Goal: Task Accomplishment & Management: Use online tool/utility

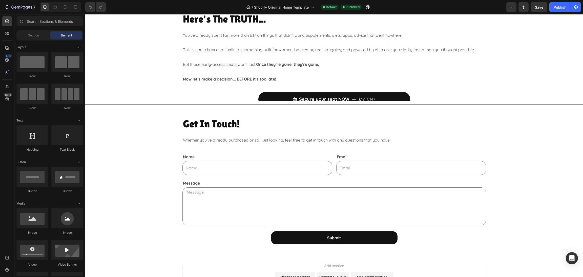
scroll to position [2077, 0]
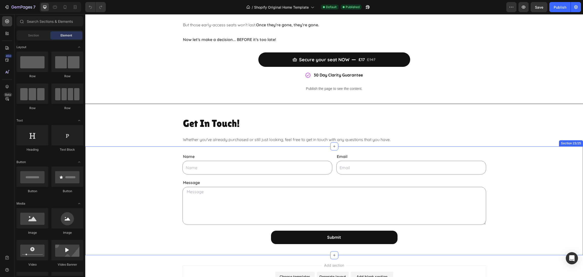
click at [209, 252] on div "Name Text Block Text Field Email Text Block Email Field Row Message Text Block …" at bounding box center [334, 200] width 498 height 109
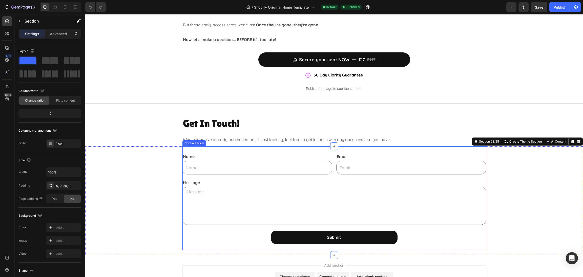
click at [210, 246] on div "Name Text Block Text Field Email Text Block Email Field Row Message Text Block …" at bounding box center [334, 198] width 304 height 104
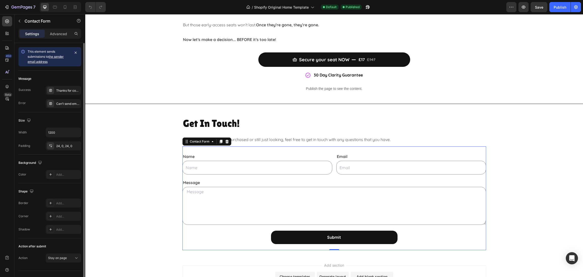
click at [59, 56] on link "the sender email address" at bounding box center [46, 59] width 36 height 9
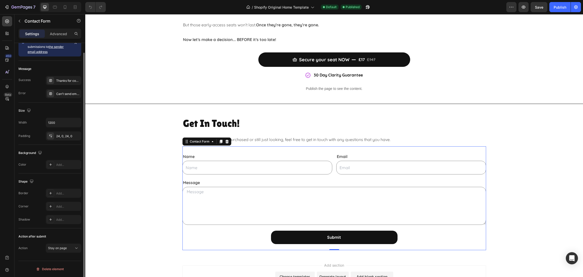
scroll to position [0, 0]
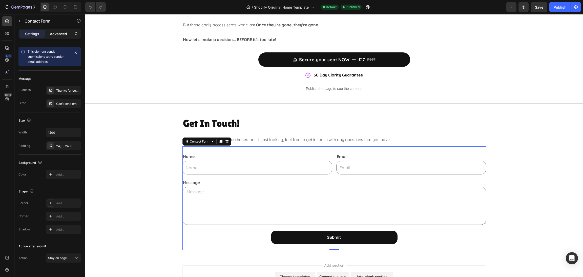
click at [55, 34] on p "Advanced" at bounding box center [58, 33] width 17 height 5
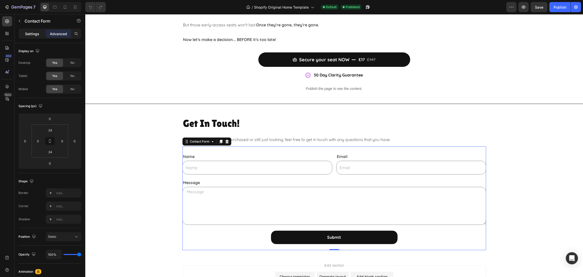
click at [25, 36] on div "Settings" at bounding box center [31, 34] width 25 height 8
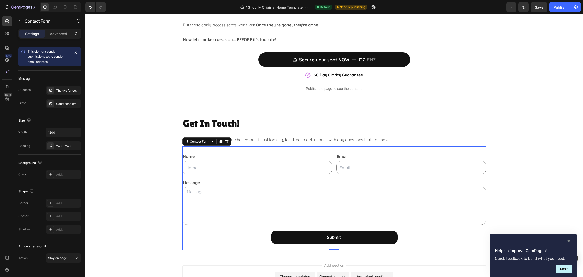
click at [569, 238] on icon "Hide survey" at bounding box center [569, 241] width 6 height 6
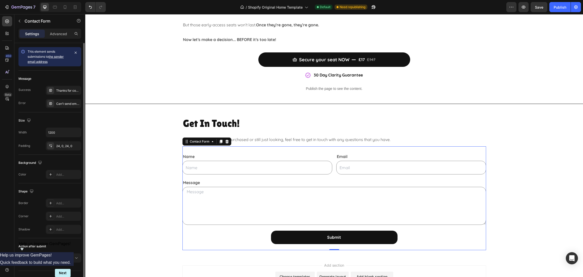
click at [53, 57] on link "the sender email address" at bounding box center [46, 59] width 36 height 9
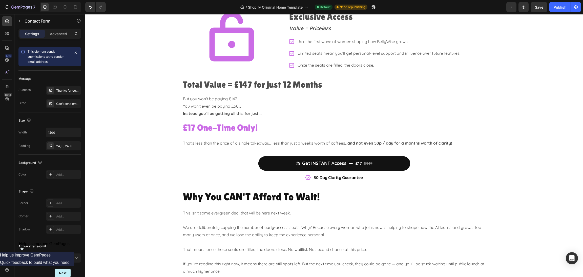
scroll to position [978, 0]
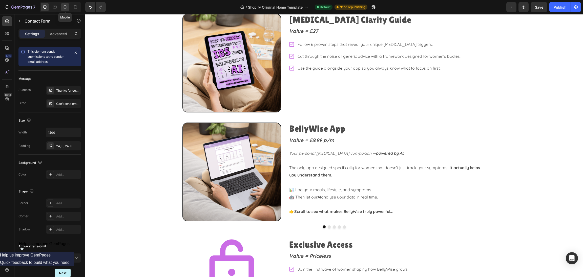
click at [62, 3] on div at bounding box center [65, 7] width 8 height 8
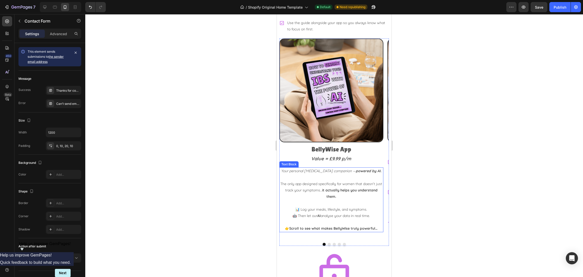
scroll to position [1205, 0]
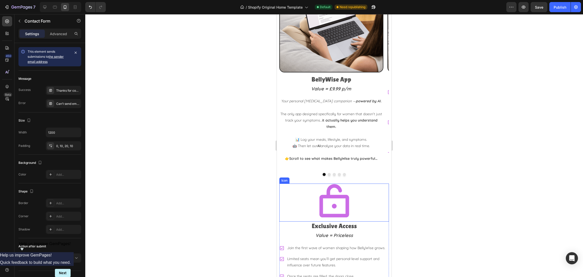
click at [354, 189] on div "Icon" at bounding box center [334, 202] width 110 height 38
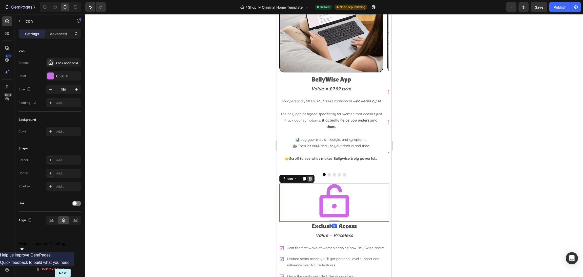
click at [310, 177] on icon at bounding box center [310, 179] width 3 height 4
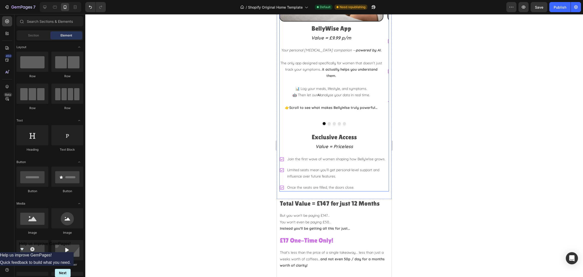
scroll to position [1243, 0]
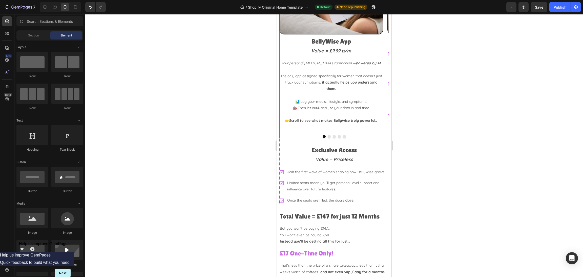
click at [353, 135] on div at bounding box center [334, 136] width 110 height 3
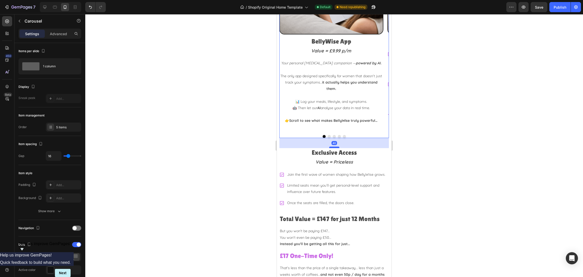
drag, startPoint x: 332, startPoint y: 133, endPoint x: 331, endPoint y: 136, distance: 2.5
click at [331, 146] on div at bounding box center [334, 147] width 10 height 2
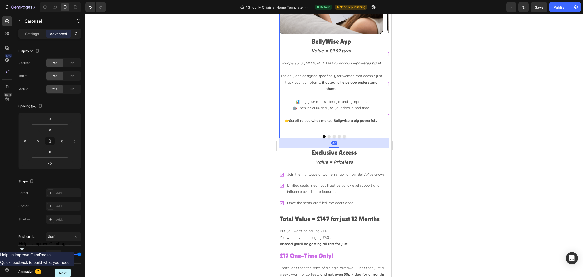
click at [472, 131] on div at bounding box center [334, 145] width 498 height 263
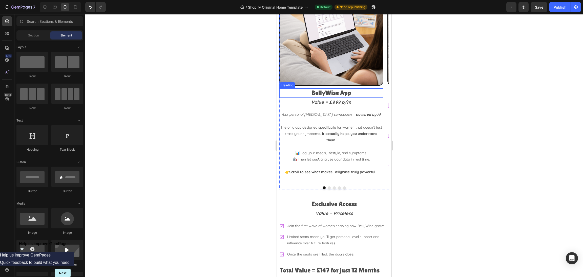
scroll to position [1205, 0]
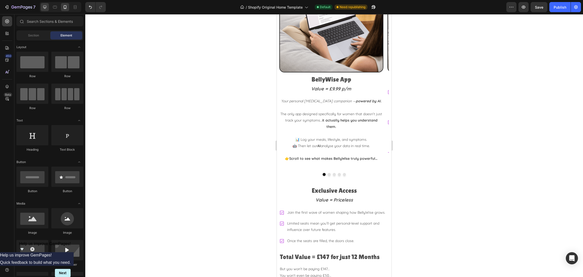
click at [43, 8] on icon at bounding box center [44, 7] width 5 height 5
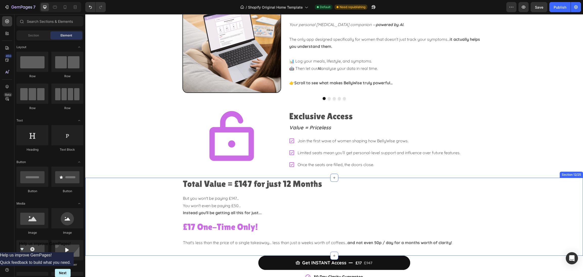
scroll to position [1093, 0]
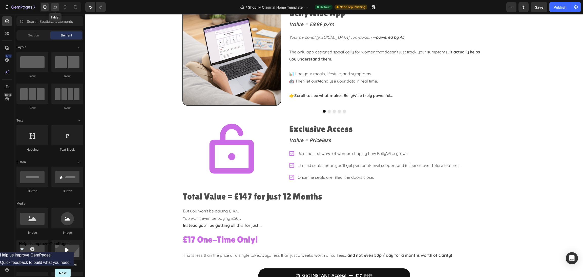
click at [57, 10] on div at bounding box center [55, 7] width 8 height 8
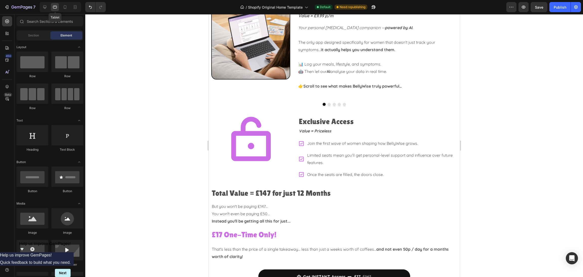
scroll to position [1079, 0]
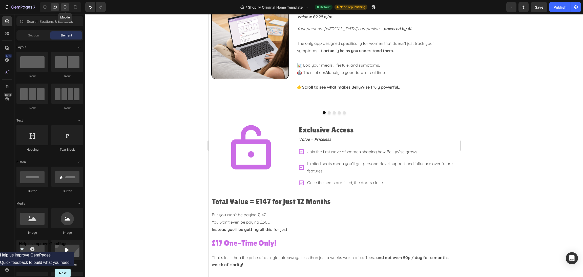
click at [66, 10] on div at bounding box center [65, 7] width 8 height 8
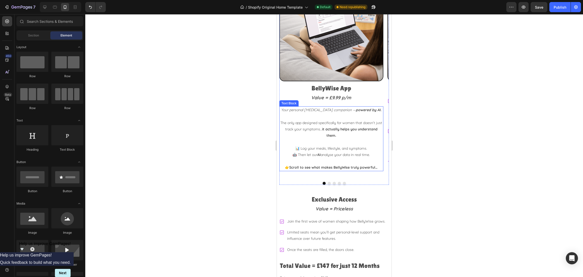
scroll to position [1159, 0]
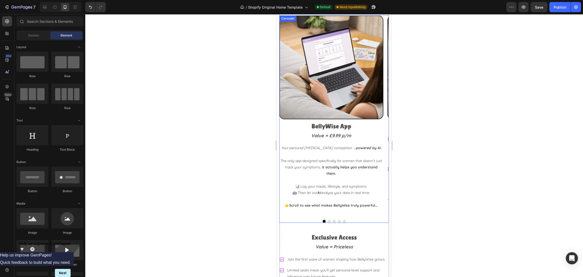
click at [328, 220] on button "Dot" at bounding box center [329, 221] width 3 height 3
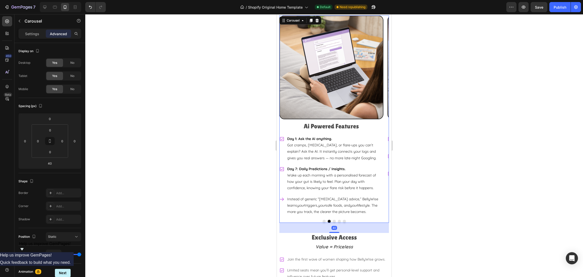
click at [333, 220] on button "Dot" at bounding box center [334, 221] width 3 height 3
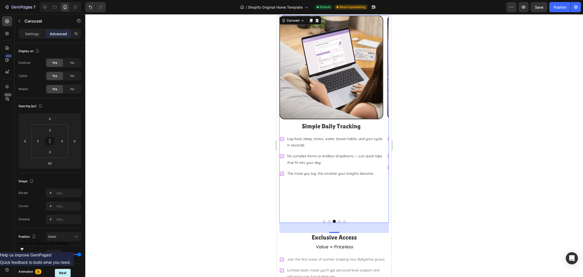
click at [338, 220] on button "Dot" at bounding box center [339, 221] width 3 height 3
click at [343, 220] on button "Dot" at bounding box center [344, 221] width 3 height 3
click at [338, 220] on button "Dot" at bounding box center [339, 221] width 3 height 3
click at [328, 220] on div at bounding box center [334, 221] width 110 height 3
click at [328, 220] on button "Dot" at bounding box center [329, 221] width 3 height 3
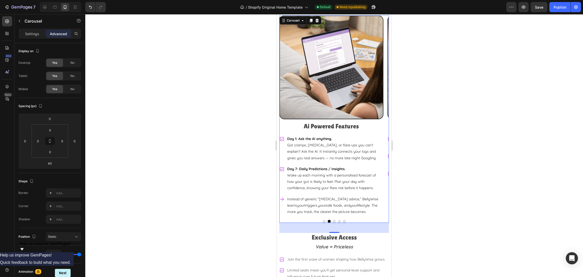
click at [359, 205] on div "Image BellyWise App Heading Value = £9.99 p/m Text Block Your personal IBS comp…" at bounding box center [334, 118] width 110 height 207
click at [36, 34] on p "Settings" at bounding box center [32, 33] width 14 height 5
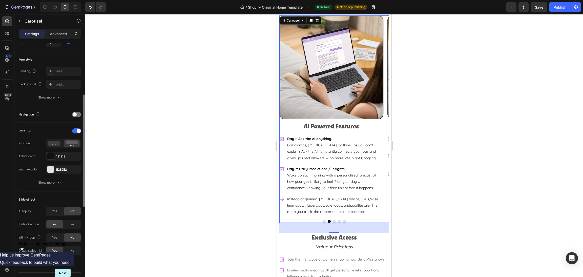
scroll to position [189, 0]
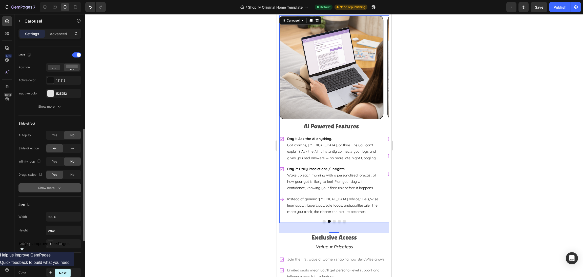
click at [47, 184] on button "Show more" at bounding box center [49, 187] width 63 height 9
click at [68, 205] on button "Ease in" at bounding box center [63, 201] width 35 height 9
click at [28, 115] on div "Dots Position Active color 121212 Inactive color E2E2E2 Show more" at bounding box center [49, 81] width 63 height 69
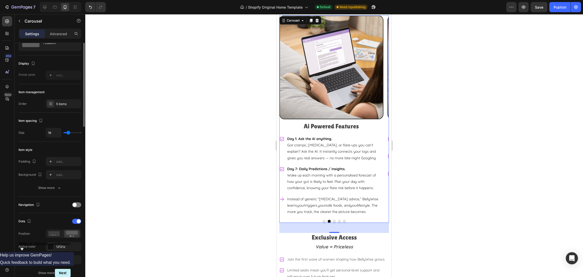
scroll to position [0, 0]
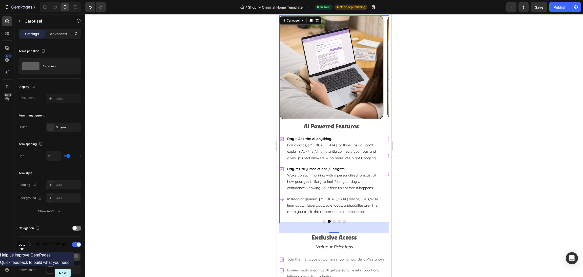
click at [523, 158] on div at bounding box center [334, 145] width 498 height 263
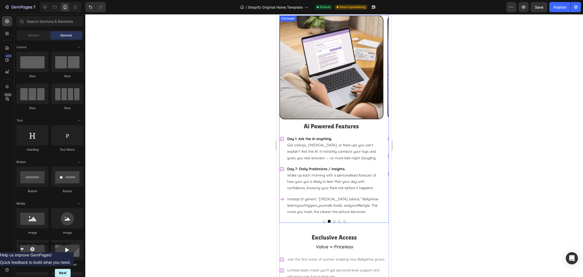
click at [323, 220] on button "Dot" at bounding box center [324, 221] width 3 height 3
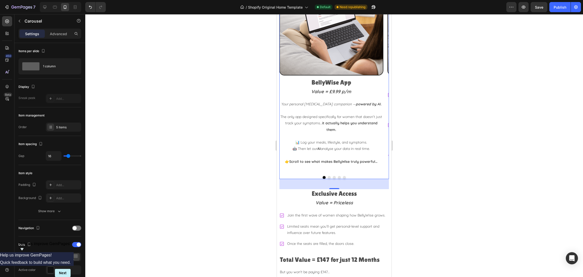
scroll to position [1272, 0]
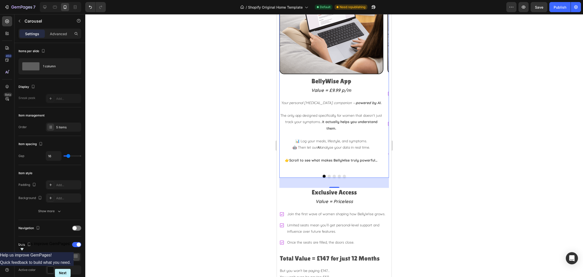
click at [328, 175] on button "Dot" at bounding box center [329, 176] width 3 height 3
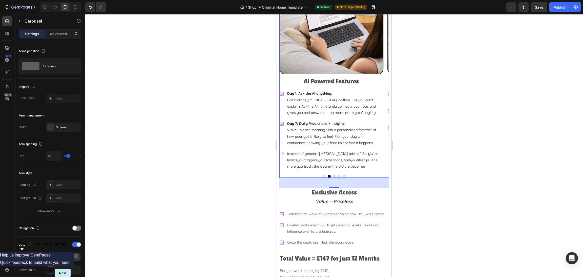
click at [454, 175] on div at bounding box center [334, 145] width 498 height 263
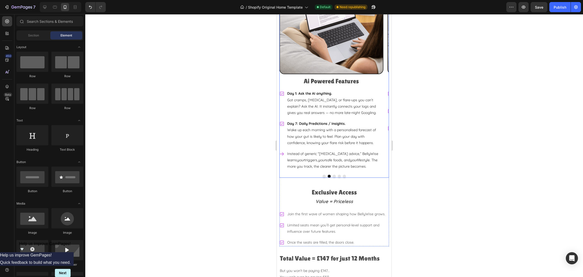
click at [333, 175] on button "Dot" at bounding box center [334, 176] width 3 height 3
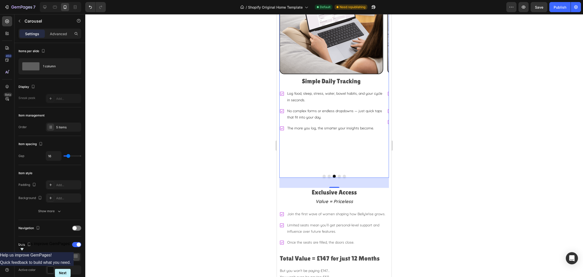
click at [338, 175] on button "Dot" at bounding box center [339, 176] width 3 height 3
click at [343, 175] on button "Dot" at bounding box center [344, 176] width 3 height 3
click at [328, 175] on button "Dot" at bounding box center [329, 176] width 3 height 3
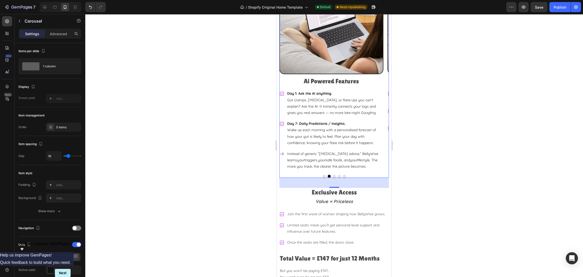
click at [333, 175] on button "Dot" at bounding box center [334, 176] width 3 height 3
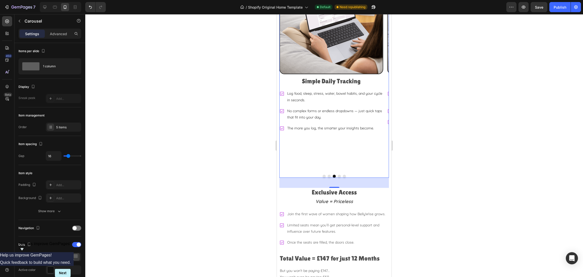
click at [328, 175] on button "Dot" at bounding box center [329, 176] width 3 height 3
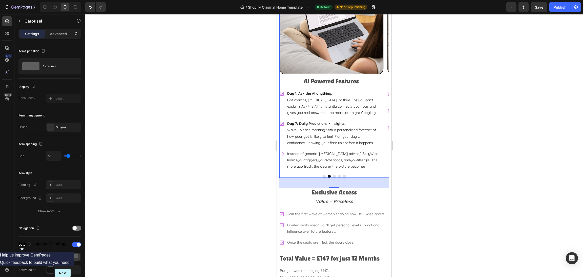
click at [488, 170] on div at bounding box center [334, 145] width 498 height 263
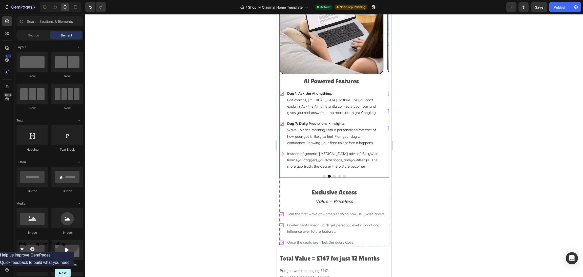
click at [333, 175] on button "Dot" at bounding box center [334, 176] width 3 height 3
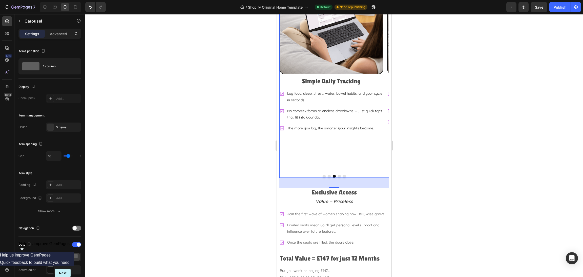
click at [328, 175] on button "Dot" at bounding box center [329, 176] width 3 height 3
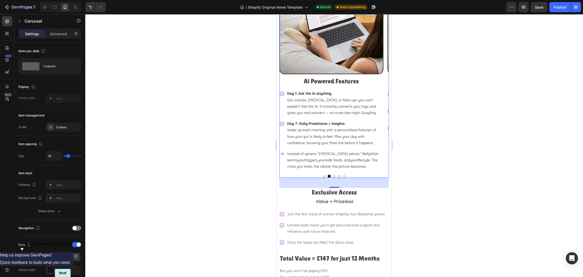
click at [432, 161] on div at bounding box center [334, 145] width 498 height 263
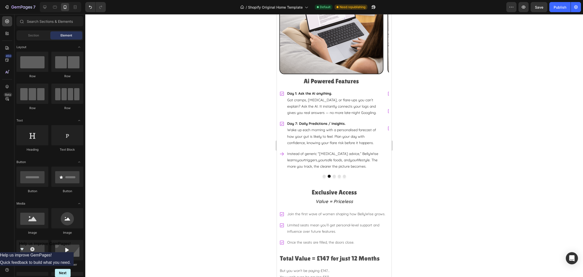
drag, startPoint x: 503, startPoint y: 122, endPoint x: 455, endPoint y: 94, distance: 56.1
click at [503, 122] on div at bounding box center [334, 145] width 498 height 263
click at [333, 175] on button "Dot" at bounding box center [334, 176] width 3 height 3
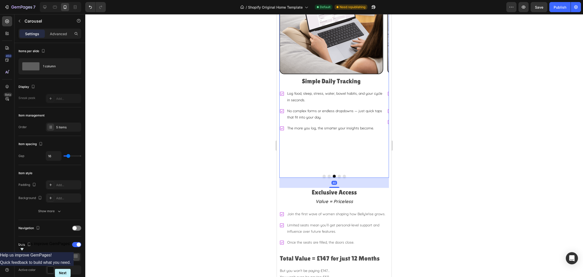
click at [455, 129] on div at bounding box center [334, 145] width 498 height 263
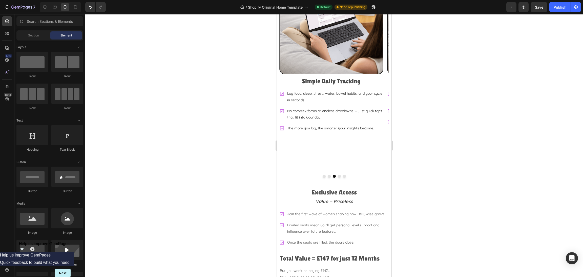
click at [523, 140] on div at bounding box center [334, 145] width 498 height 263
click at [338, 175] on button "Dot" at bounding box center [339, 176] width 3 height 3
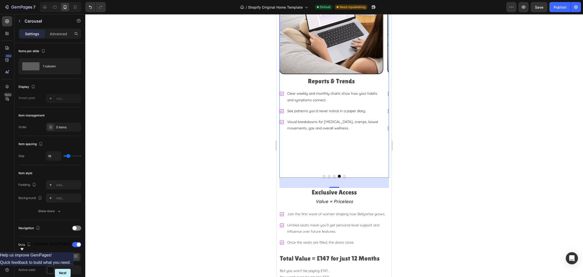
click at [343, 175] on button "Dot" at bounding box center [344, 176] width 3 height 3
click at [338, 175] on button "Dot" at bounding box center [339, 176] width 3 height 3
click at [333, 175] on button "Dot" at bounding box center [334, 176] width 3 height 3
click at [338, 175] on button "Dot" at bounding box center [339, 176] width 3 height 3
click at [471, 131] on div at bounding box center [334, 145] width 498 height 263
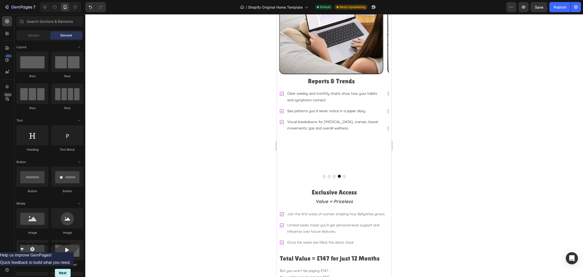
click at [510, 122] on div at bounding box center [334, 145] width 498 height 263
click at [343, 175] on button "Dot" at bounding box center [344, 176] width 3 height 3
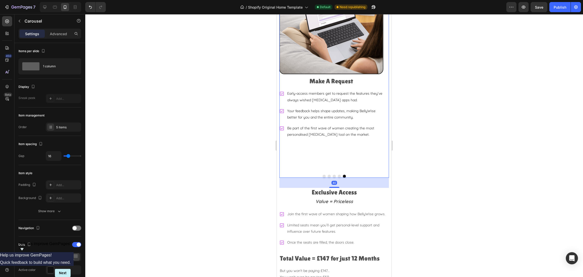
click at [450, 143] on div at bounding box center [334, 145] width 498 height 263
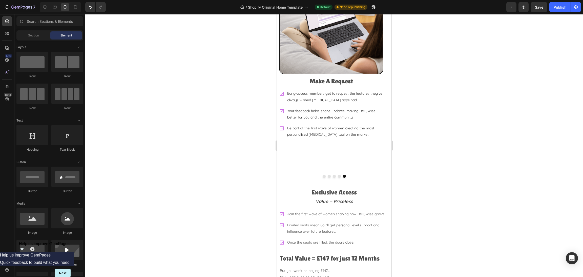
click at [501, 98] on div at bounding box center [334, 145] width 498 height 263
click at [333, 175] on button "Dot" at bounding box center [334, 176] width 3 height 3
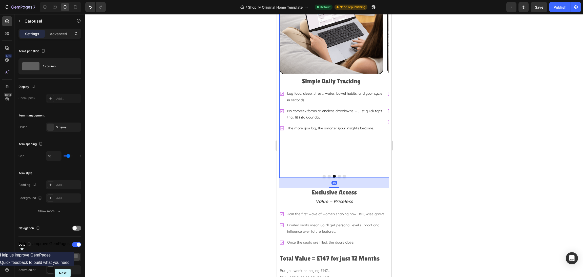
scroll to position [1197, 0]
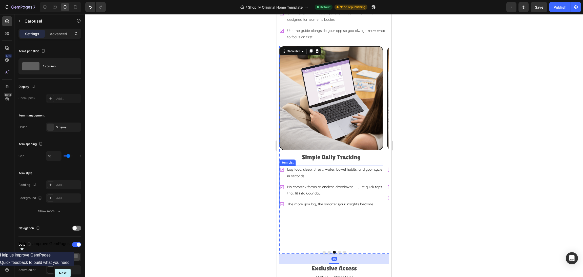
click at [313, 166] on p "Log food, sleep, stress, water, bowel habits, and your cycle in seconds." at bounding box center [334, 172] width 95 height 13
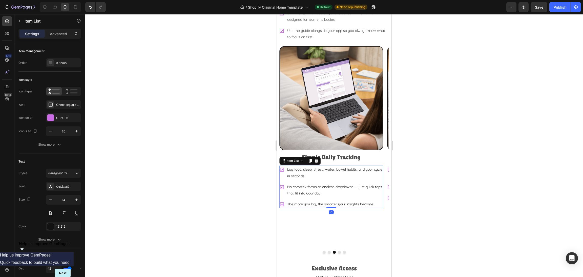
click at [293, 166] on p "Log food, sleep, stress, water, bowel habits, and your cycle in seconds." at bounding box center [334, 172] width 95 height 13
click at [328, 250] on button "Dot" at bounding box center [329, 251] width 3 height 3
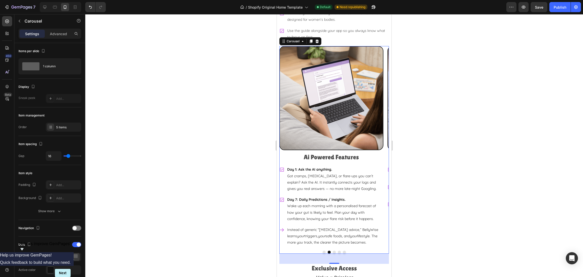
click at [333, 250] on button "Dot" at bounding box center [334, 251] width 3 height 3
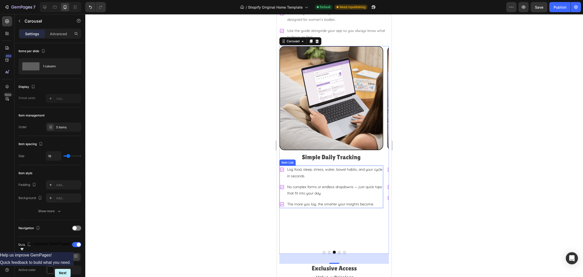
click at [311, 166] on p "Log food, sleep, stress, water, bowel habits, and your cycle in seconds." at bounding box center [334, 172] width 95 height 13
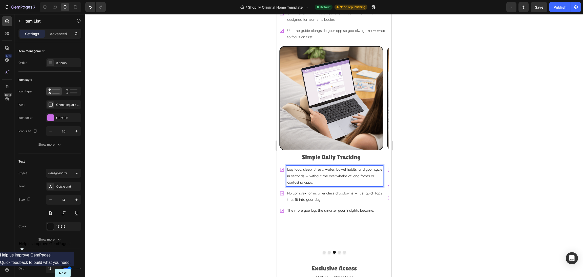
click at [309, 166] on p "Log food, sleep, stress, water, bowel habits, and your cycle in seconds — witho…" at bounding box center [334, 175] width 95 height 19
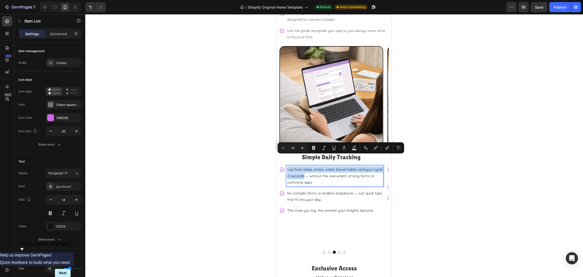
drag, startPoint x: 314, startPoint y: 165, endPoint x: 286, endPoint y: 159, distance: 28.1
click at [286, 165] on div "Log food, sleep, stress, water, bowel habits, and your cycle in seconds — witho…" at bounding box center [334, 175] width 97 height 21
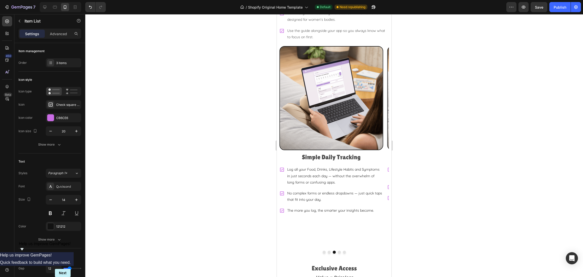
click at [498, 143] on div at bounding box center [334, 145] width 498 height 263
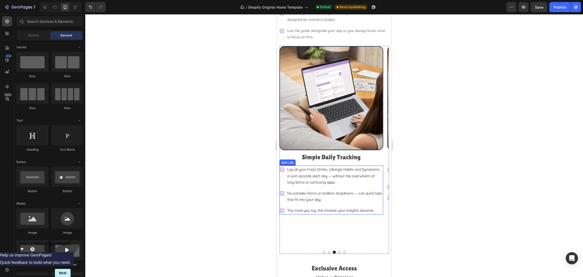
click at [377, 166] on p "Log all your Food, Drinks, Lifestyle Habits and Symptoms in just seconds each d…" at bounding box center [334, 175] width 95 height 19
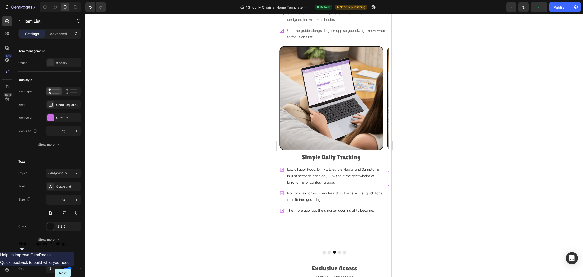
click at [480, 128] on div at bounding box center [334, 145] width 498 height 263
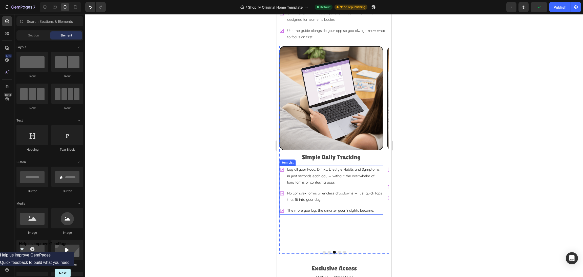
click at [316, 190] on p "No complex forms or endless dropdowns — just quick taps that fit into your day." at bounding box center [334, 196] width 95 height 13
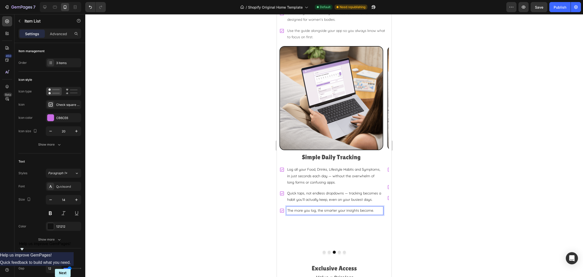
click at [303, 207] on p "The more you log, the smarter your insights become." at bounding box center [334, 210] width 95 height 6
click at [296, 207] on p "The more you log, the smarter your insights become." at bounding box center [334, 210] width 95 height 6
click at [449, 187] on div at bounding box center [334, 145] width 498 height 263
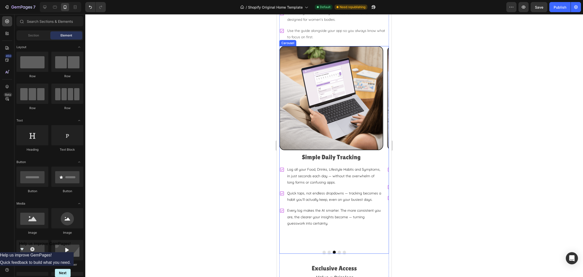
click at [328, 250] on button "Dot" at bounding box center [329, 251] width 3 height 3
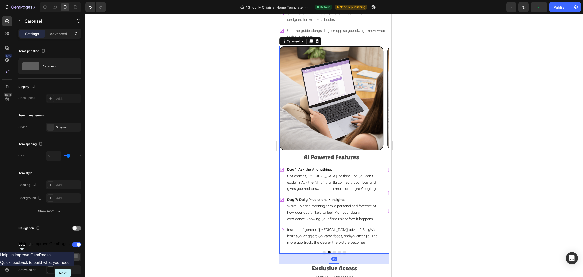
click at [333, 250] on button "Dot" at bounding box center [334, 251] width 3 height 3
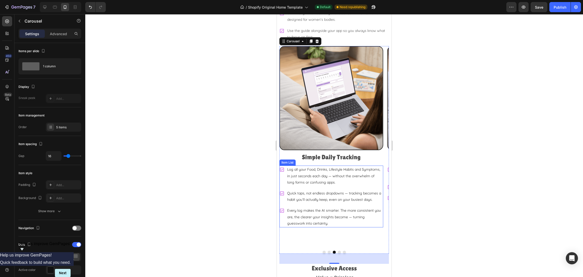
click at [302, 207] on p "Every log makes the AI smarter. The more consistent you are, the clearer your i…" at bounding box center [334, 216] width 95 height 19
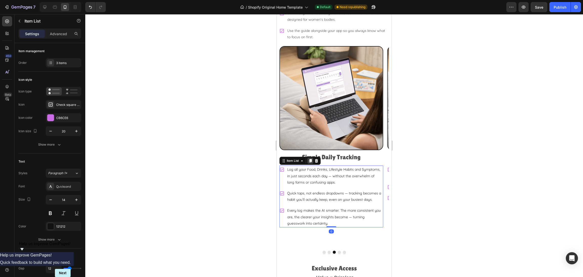
click at [311, 159] on icon at bounding box center [310, 161] width 3 height 4
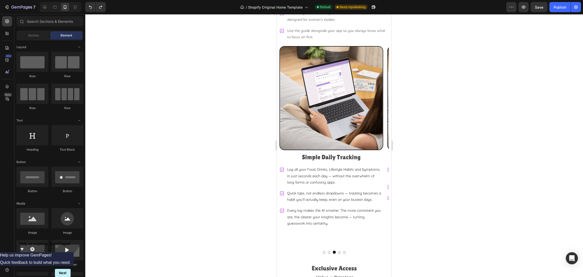
click at [428, 175] on div at bounding box center [334, 145] width 498 height 263
click at [328, 250] on button "Dot" at bounding box center [329, 251] width 3 height 3
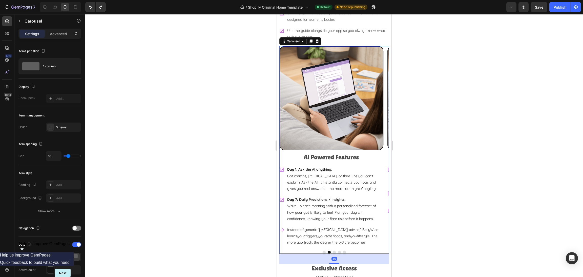
click at [333, 250] on button "Dot" at bounding box center [334, 251] width 3 height 3
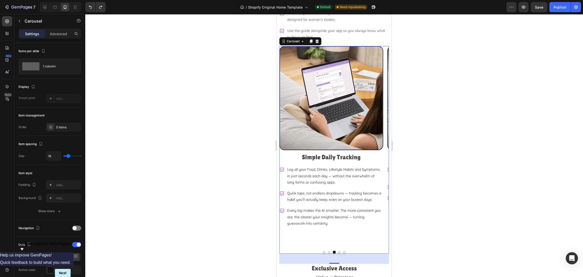
click at [338, 250] on button "Dot" at bounding box center [339, 251] width 3 height 3
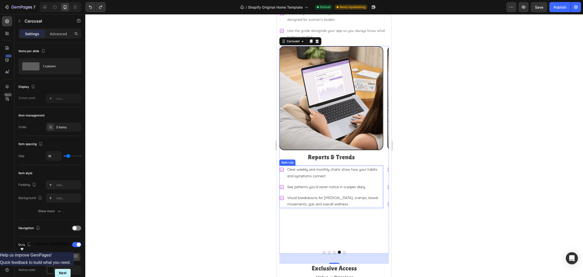
click at [307, 166] on p "Clear weekly and monthly charts show how your habits and symptoms connect." at bounding box center [334, 172] width 95 height 13
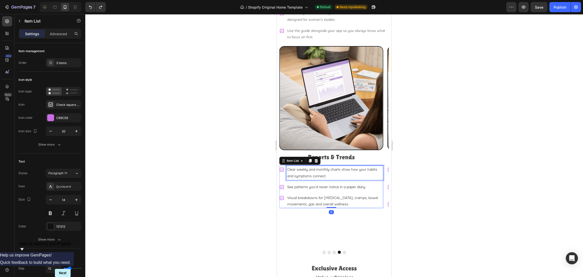
click at [298, 166] on p "Clear weekly and monthly charts show how your habits and symptoms connect." at bounding box center [334, 172] width 95 height 13
click at [314, 190] on p "See patterns you’d never notice in a paper diary." at bounding box center [334, 193] width 95 height 6
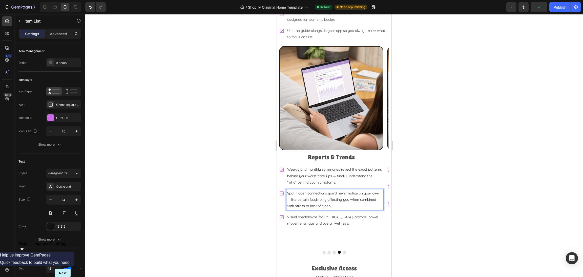
click at [305, 214] on p "Visual breakdowns for bloating, cramps, bowel movements, gas and overall wellne…" at bounding box center [334, 220] width 95 height 13
click at [296, 214] on p "Visual breakdowns for bloating, cramps, bowel movements, gas and overall wellne…" at bounding box center [334, 220] width 95 height 13
click at [461, 199] on div at bounding box center [334, 145] width 498 height 263
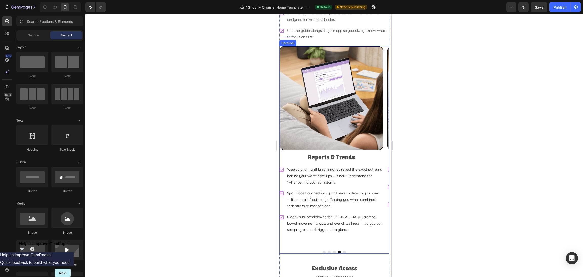
click at [333, 250] on button "Dot" at bounding box center [334, 251] width 3 height 3
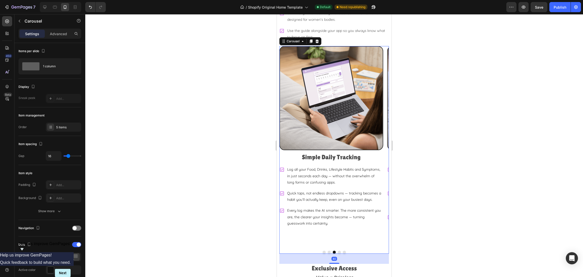
click at [338, 250] on button "Dot" at bounding box center [339, 251] width 3 height 3
click at [328, 250] on button "Dot" at bounding box center [329, 251] width 3 height 3
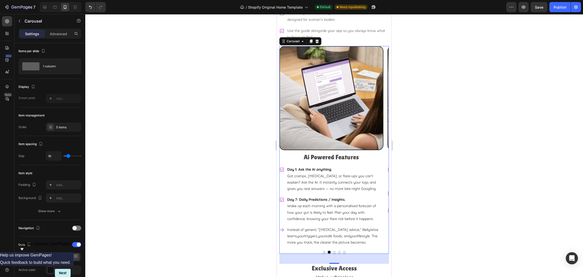
click at [333, 250] on button "Dot" at bounding box center [334, 251] width 3 height 3
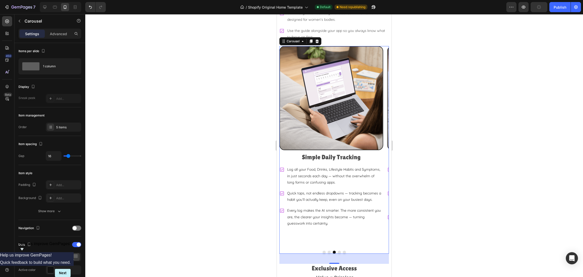
click at [334, 250] on div at bounding box center [334, 251] width 110 height 3
click at [338, 250] on button "Dot" at bounding box center [339, 251] width 3 height 3
click at [343, 250] on button "Dot" at bounding box center [344, 251] width 3 height 3
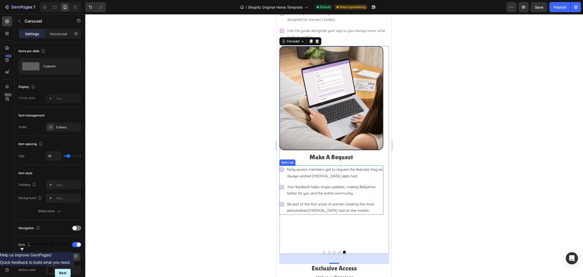
click at [301, 166] on p "Early-access members get to request the features they’ve always wished [MEDICAL…" at bounding box center [334, 172] width 95 height 13
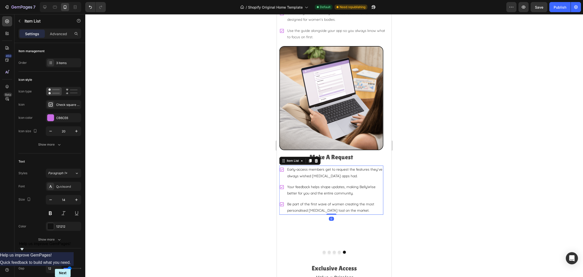
click at [295, 166] on p "Early-access members get to request the features they’ve always wished [MEDICAL…" at bounding box center [334, 172] width 95 height 13
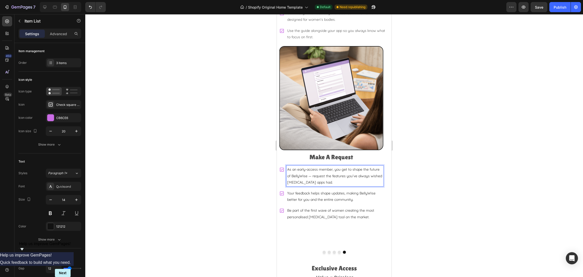
click at [301, 190] on p "Your feedback helps shape updates, making BellyWise better for you and the enti…" at bounding box center [334, 196] width 95 height 13
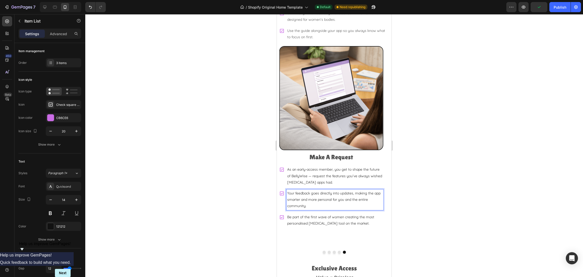
click at [307, 214] on p "Be part of the first wave of women creating the most personalised [MEDICAL_DATA…" at bounding box center [334, 220] width 95 height 13
click at [297, 214] on p "Be part of the first wave of women creating the most personalised [MEDICAL_DATA…" at bounding box center [334, 220] width 95 height 13
click at [472, 195] on div at bounding box center [334, 145] width 498 height 263
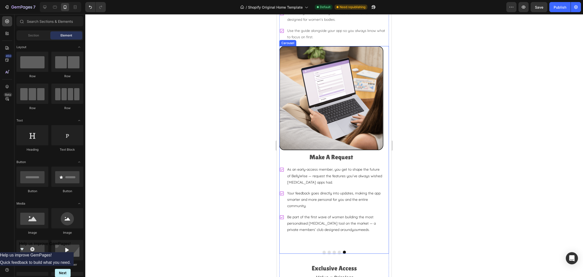
click at [338, 250] on button "Dot" at bounding box center [339, 251] width 3 height 3
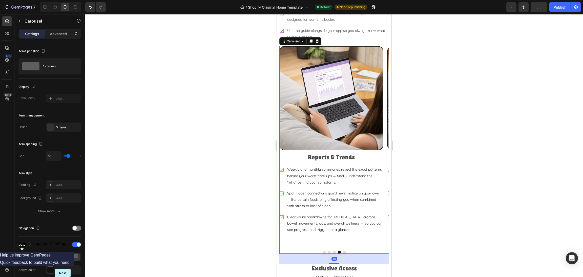
click at [333, 250] on button "Dot" at bounding box center [334, 251] width 3 height 3
click at [328, 250] on button "Dot" at bounding box center [329, 251] width 3 height 3
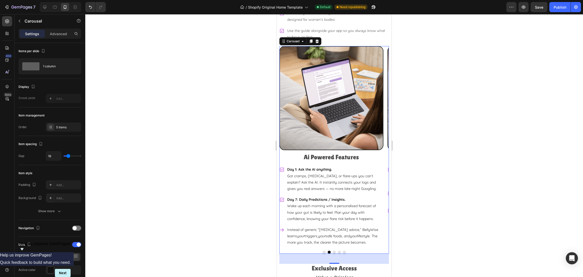
click at [333, 250] on button "Dot" at bounding box center [334, 251] width 3 height 3
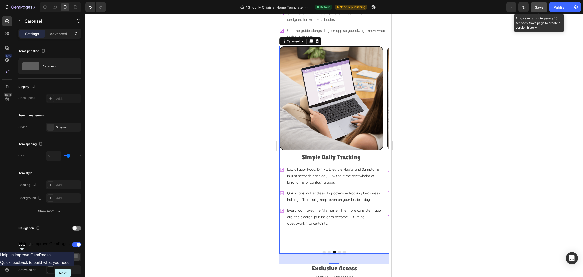
click at [540, 6] on span "Save" at bounding box center [539, 7] width 8 height 4
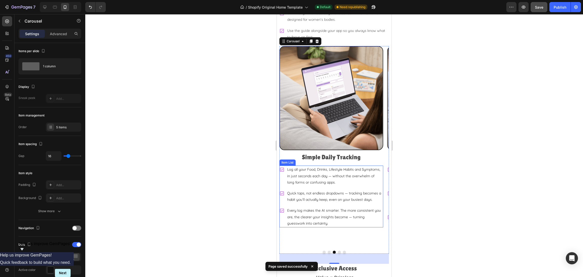
click at [306, 166] on p "Log all your Food, Drinks, Lifestyle Habits and Symptoms, in just seconds each …" at bounding box center [334, 175] width 95 height 19
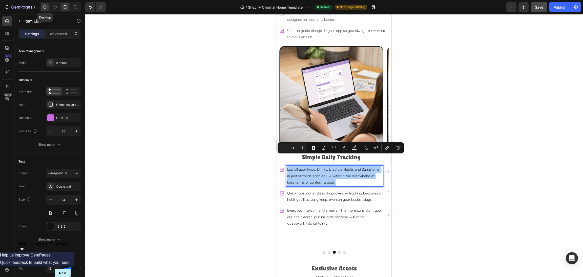
click at [42, 7] on div at bounding box center [45, 7] width 8 height 8
type input "24"
type input "16"
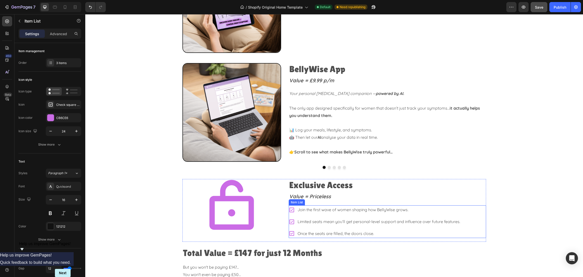
scroll to position [1092, 0]
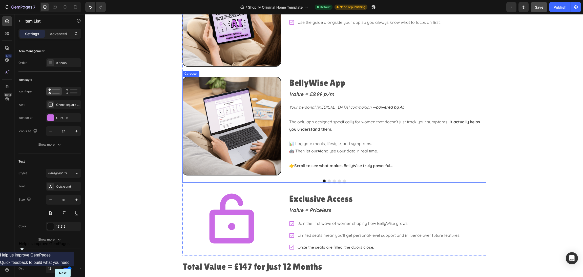
click at [333, 180] on button "Dot" at bounding box center [334, 180] width 3 height 3
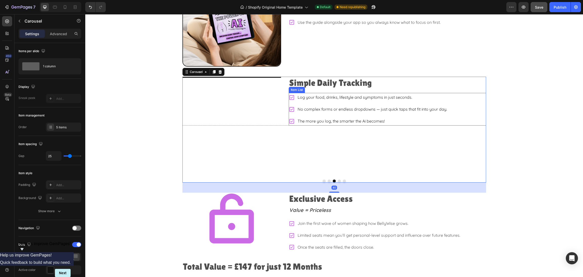
click at [329, 99] on p "Log your food, drinks, lifestyle and symptoms in just seconds." at bounding box center [372, 97] width 150 height 7
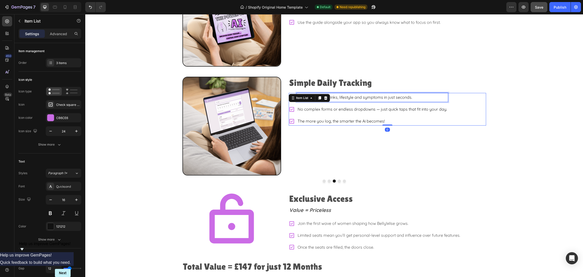
click at [345, 100] on p "Log your food, drinks, lifestyle and symptoms in just seconds." at bounding box center [372, 97] width 150 height 7
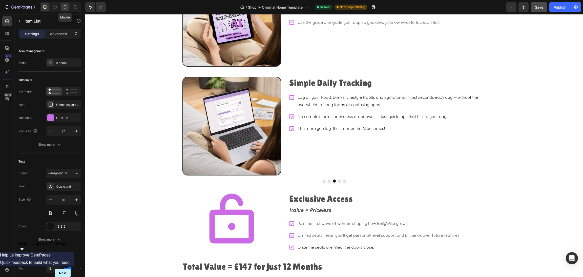
click at [63, 7] on icon at bounding box center [64, 7] width 5 height 5
type input "20"
type input "14"
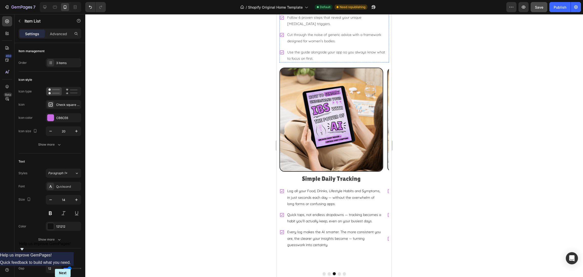
scroll to position [1188, 0]
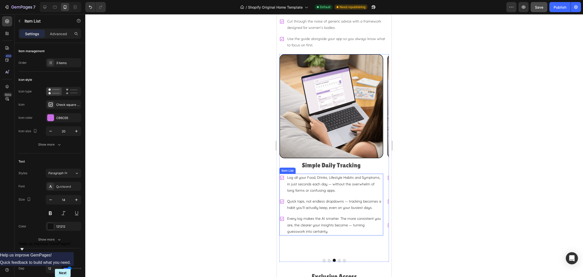
click at [304, 198] on p "Quick taps, not endless dropdowns — tracking becomes a habit you’ll actually ke…" at bounding box center [334, 204] width 95 height 13
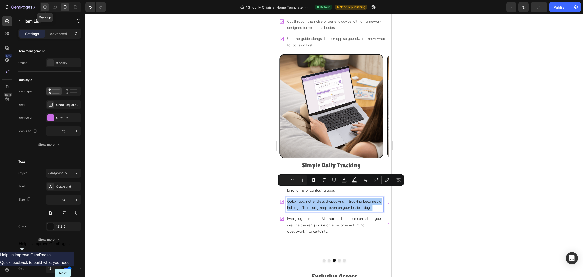
click at [42, 4] on div at bounding box center [45, 7] width 8 height 8
type input "16"
type input "24"
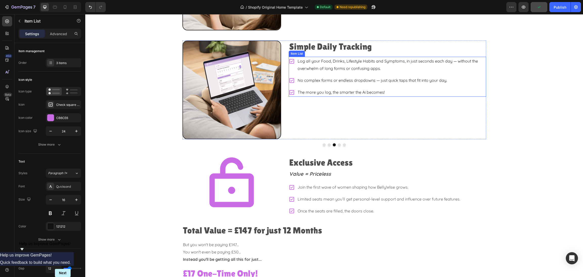
scroll to position [1122, 0]
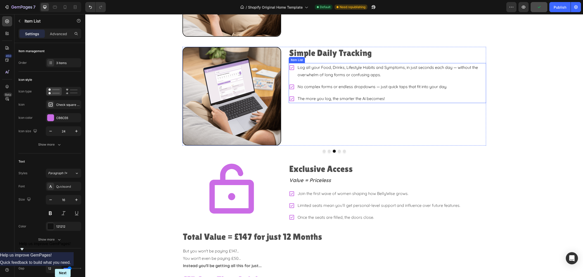
click at [309, 89] on p "No complex forms or endless dropdowns — just quick taps that fit into your day." at bounding box center [391, 86] width 188 height 7
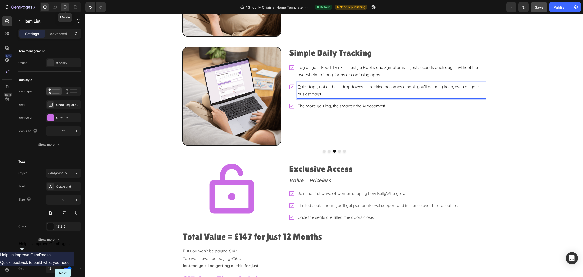
click at [62, 7] on div at bounding box center [65, 7] width 8 height 8
type input "14"
type input "20"
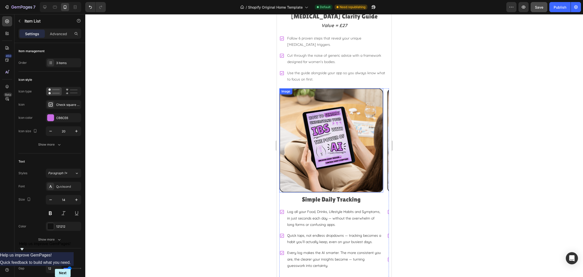
scroll to position [1180, 0]
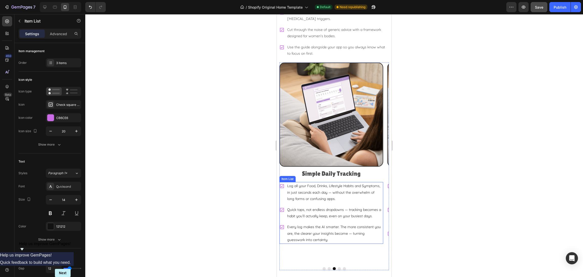
click at [304, 224] on p "Every log makes the AI smarter. The more consistent you are, the clearer your i…" at bounding box center [334, 233] width 95 height 19
click at [297, 224] on p "Every log makes the AI smarter. The more consistent you are, the clearer your i…" at bounding box center [334, 233] width 95 height 19
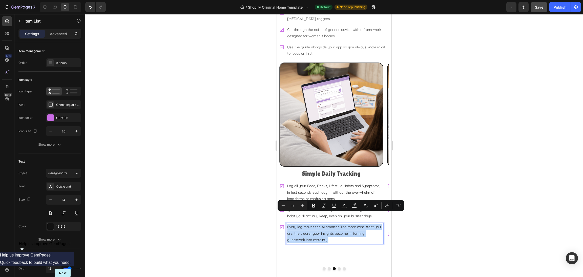
copy p "Every log makes the AI smarter. The more consistent you are, the clearer your i…"
click at [47, 7] on icon at bounding box center [44, 7] width 5 height 5
type input "16"
type input "24"
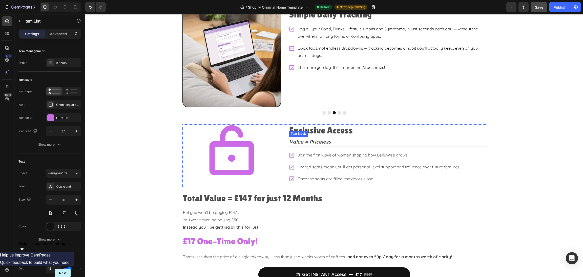
scroll to position [1076, 0]
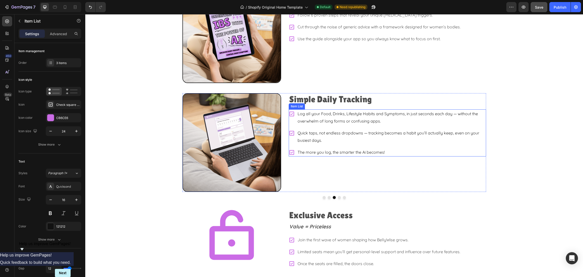
click at [332, 149] on p "The more you log, the smarter the Ai becomes!" at bounding box center [391, 151] width 188 height 7
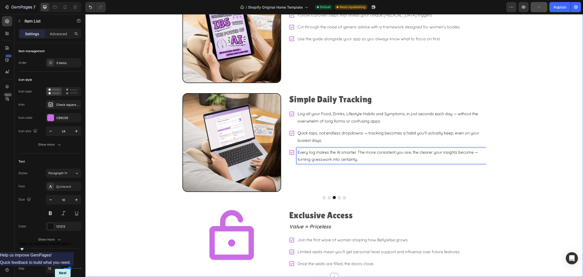
click at [547, 159] on div "What EXACTLY will you get? Heading Image [MEDICAL_DATA] Clarity Guide Heading V…" at bounding box center [334, 117] width 498 height 309
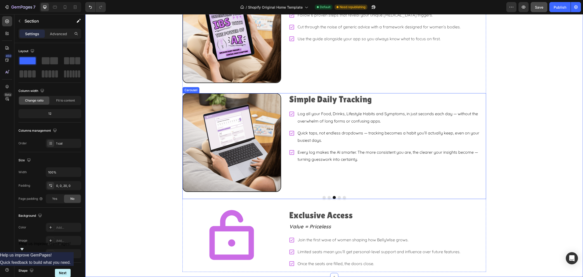
click at [328, 197] on button "Dot" at bounding box center [329, 197] width 3 height 3
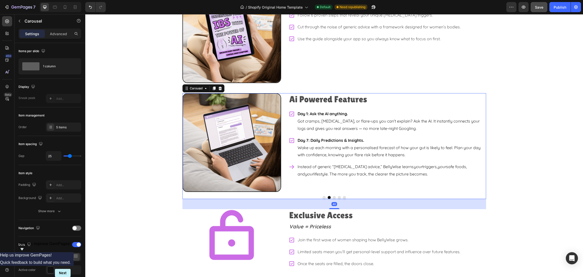
click at [333, 197] on div at bounding box center [334, 197] width 304 height 3
click at [333, 196] on button "Dot" at bounding box center [334, 197] width 3 height 3
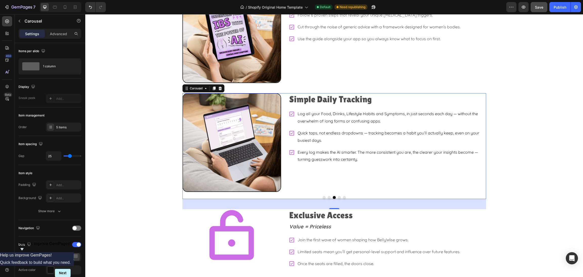
click at [338, 196] on button "Dot" at bounding box center [339, 197] width 3 height 3
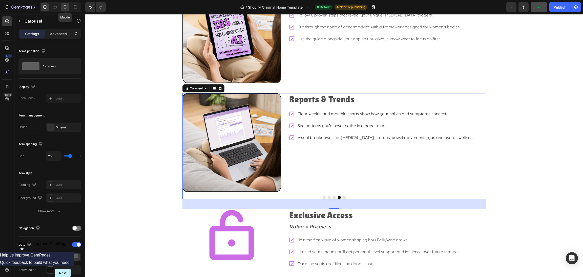
click at [64, 5] on icon at bounding box center [64, 7] width 5 height 5
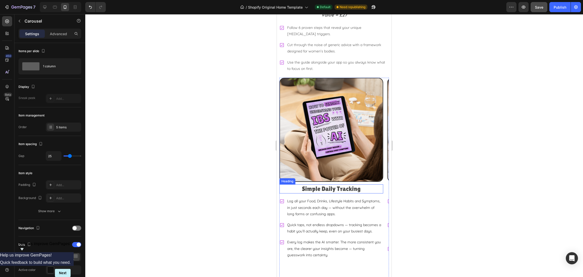
scroll to position [1210, 0]
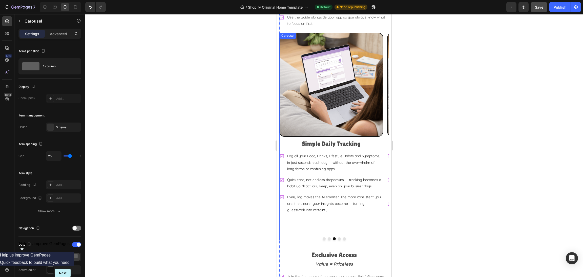
click at [338, 237] on button "Dot" at bounding box center [339, 238] width 3 height 3
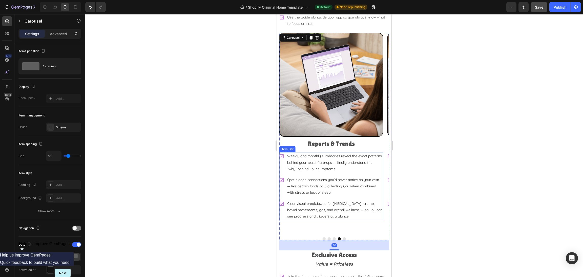
click at [332, 153] on p "Weekly and monthly summaries reveal the exact patterns behind your worst flare-…" at bounding box center [334, 162] width 95 height 19
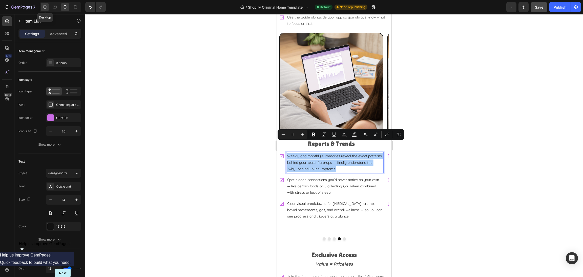
click at [42, 7] on icon at bounding box center [44, 7] width 5 height 5
type input "24"
type input "16"
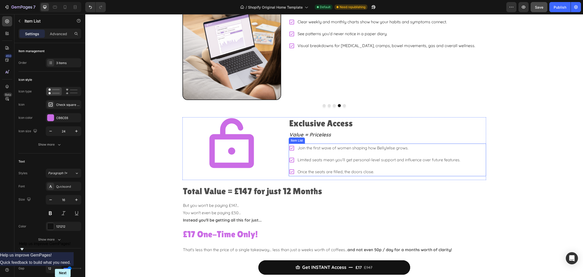
scroll to position [1105, 0]
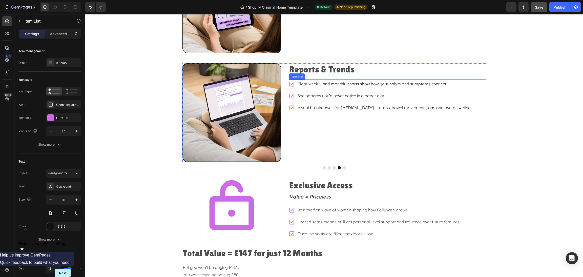
click at [326, 84] on p "Clear weekly and monthly charts show how your habits and symptoms connect." at bounding box center [386, 83] width 178 height 7
click at [361, 82] on p "Clear weekly and monthly charts show how your habits and symptoms connect." at bounding box center [386, 83] width 178 height 7
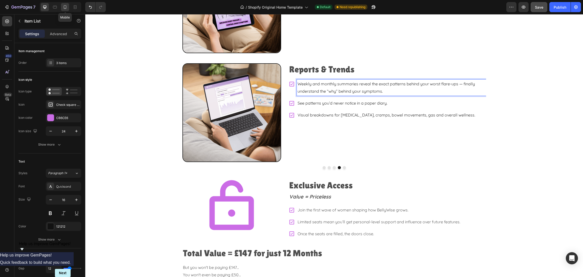
click at [62, 6] on icon at bounding box center [64, 7] width 5 height 5
type input "14"
type input "20"
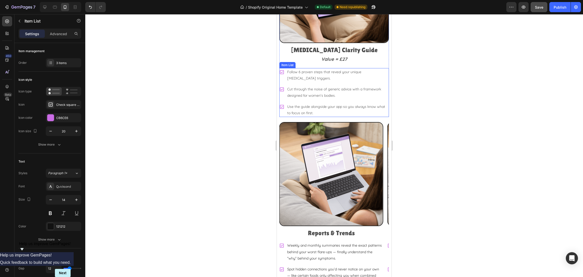
scroll to position [1164, 0]
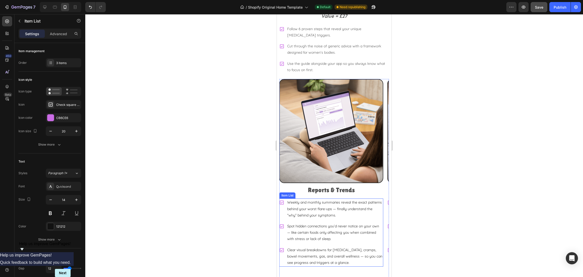
click at [325, 223] on p "Spot hidden connections you’d never notice on your own — like certain foods onl…" at bounding box center [334, 232] width 95 height 19
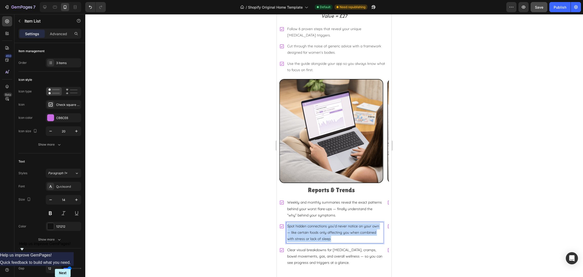
copy p "Spot hidden connections you’d never notice on your own — like certain foods onl…"
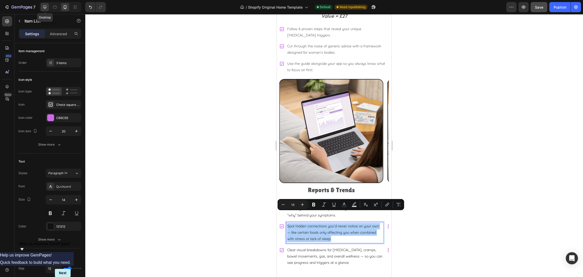
click at [46, 4] on div at bounding box center [45, 7] width 8 height 8
type input "16"
type input "24"
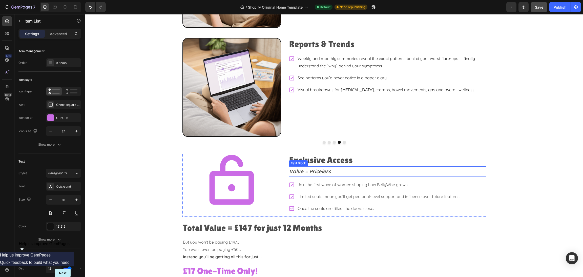
scroll to position [1059, 0]
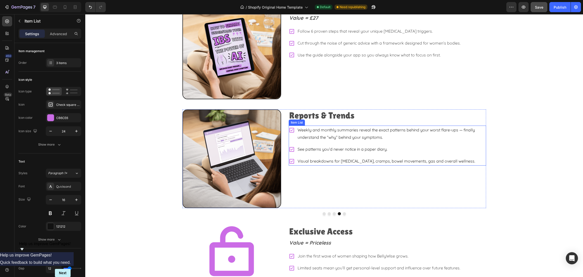
click at [319, 148] on p "See patterns you’d never notice in a paper diary." at bounding box center [391, 148] width 188 height 7
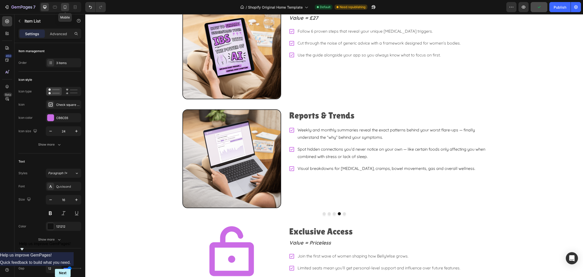
drag, startPoint x: 63, startPoint y: 5, endPoint x: 22, endPoint y: 118, distance: 120.5
click at [63, 5] on icon at bounding box center [64, 7] width 5 height 5
type input "14"
type input "20"
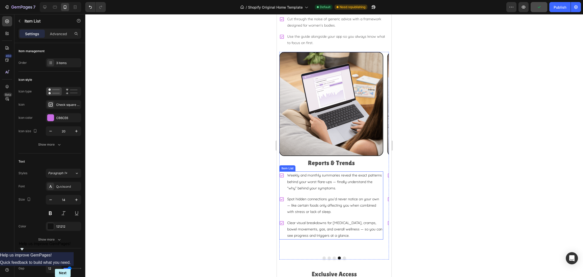
scroll to position [1231, 0]
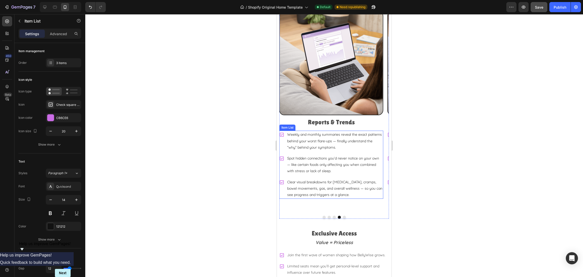
click at [307, 179] on p "Clear visual breakdowns for [MEDICAL_DATA], cramps, bowel movements, gas, and o…" at bounding box center [334, 188] width 95 height 19
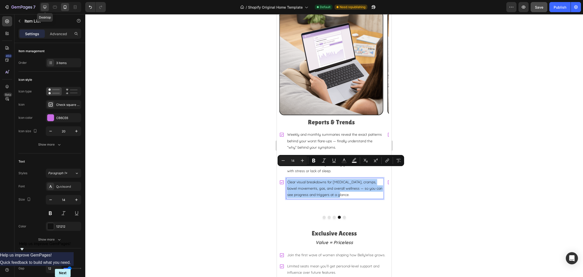
click at [45, 8] on icon at bounding box center [44, 7] width 3 height 3
type input "16"
type input "24"
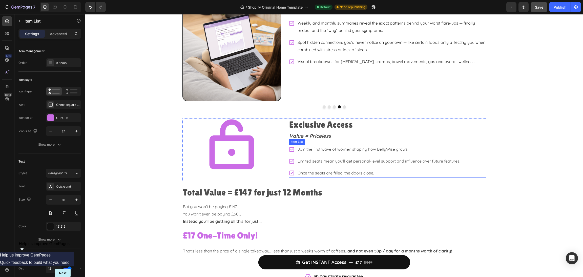
scroll to position [1089, 0]
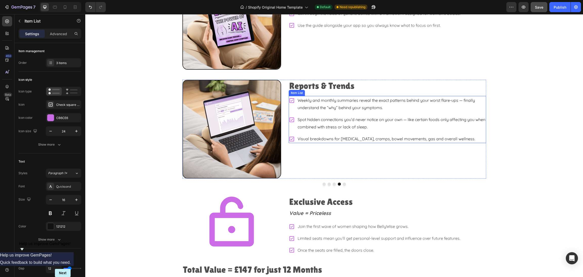
click at [336, 142] on p "Visual breakdowns for bloating, cramps, bowel movements, gas and overall wellne…" at bounding box center [391, 138] width 188 height 7
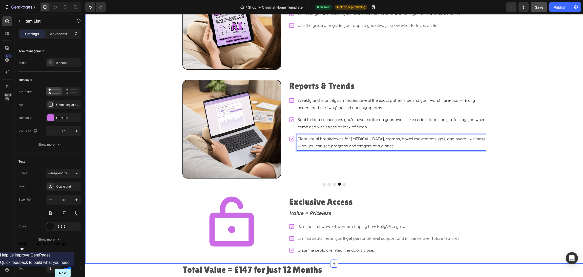
click at [535, 157] on div "What EXACTLY will you get? Heading Image [MEDICAL_DATA] Clarity Guide Heading V…" at bounding box center [334, 103] width 498 height 309
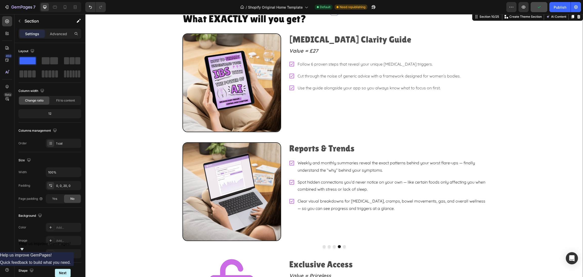
scroll to position [975, 0]
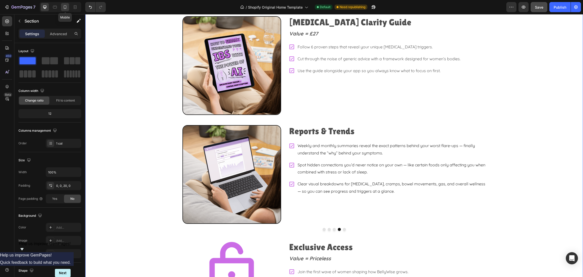
click at [64, 7] on icon at bounding box center [65, 7] width 3 height 4
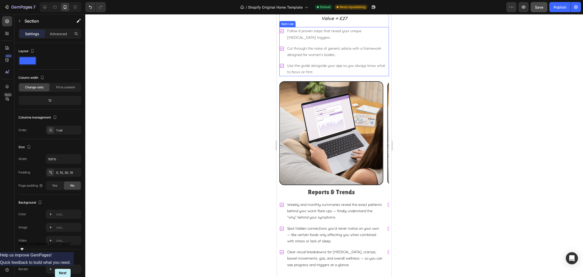
scroll to position [1110, 0]
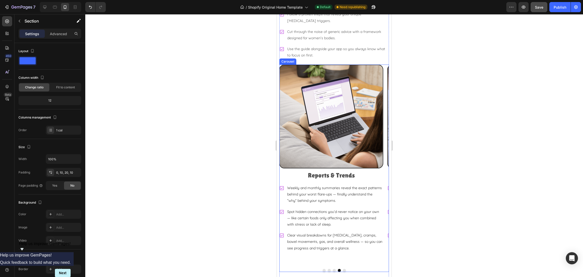
click at [343, 269] on button "Dot" at bounding box center [344, 270] width 3 height 3
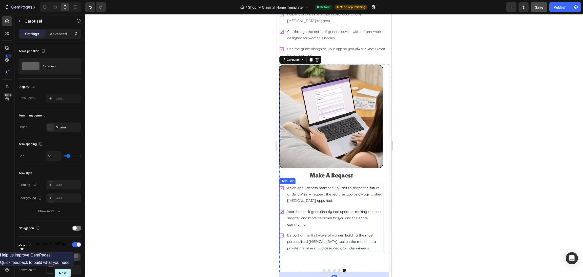
click at [319, 185] on p "As an early-access member, you get to shape the future of BellyWise — request t…" at bounding box center [334, 194] width 95 height 19
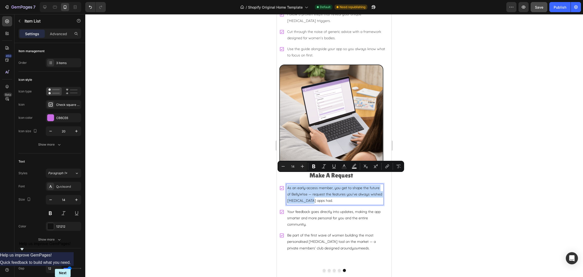
copy p "As an early-access member, you get to shape the future of BellyWise — request t…"
click at [45, 6] on icon at bounding box center [44, 7] width 5 height 5
type input "24"
type input "16"
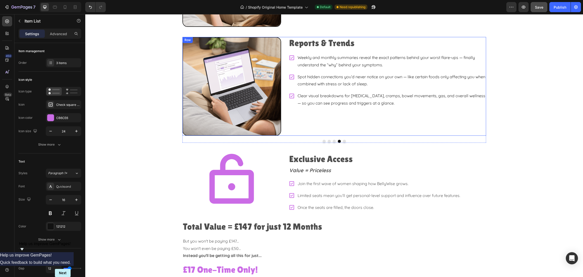
scroll to position [1005, 0]
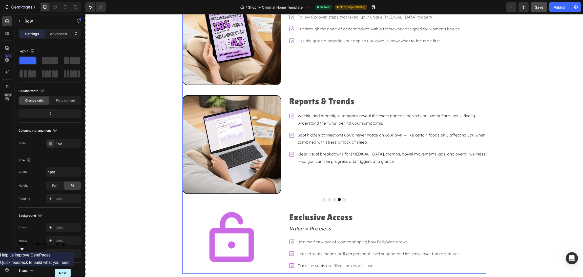
click at [341, 201] on div "Image BellyWise App Heading Value = £9.99 p/m Text Block Your personal IBS comp…" at bounding box center [334, 153] width 304 height 116
click at [343, 199] on button "Dot" at bounding box center [344, 199] width 3 height 3
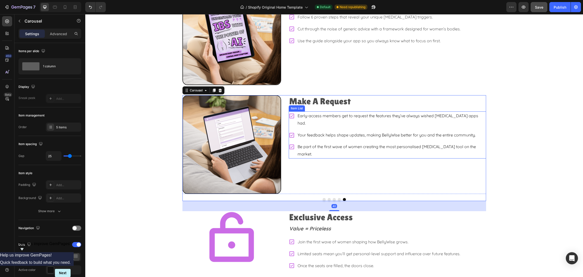
click at [321, 121] on div "Early-access members get to request the features they’ve always wished IBS apps…" at bounding box center [387, 134] width 197 height 47
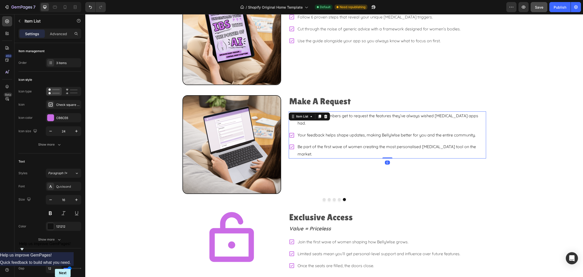
click at [345, 119] on p "Early-access members get to request the features they’ve always wished [MEDICAL…" at bounding box center [391, 119] width 188 height 15
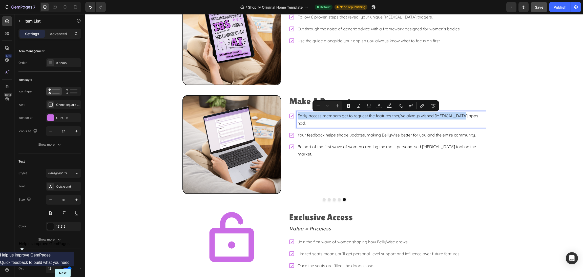
copy p "Early-access members get to request the features they’ve always wished [MEDICAL…"
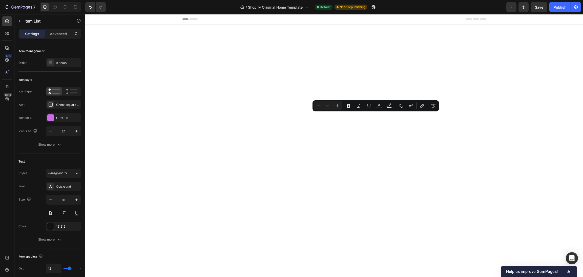
scroll to position [1005, 0]
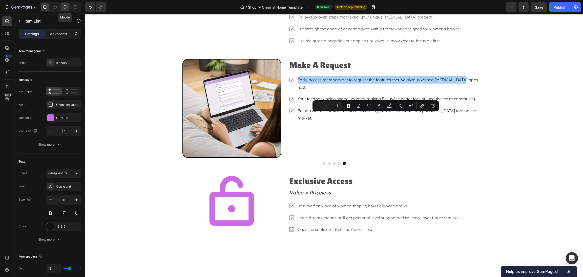
click at [64, 7] on icon at bounding box center [64, 7] width 5 height 5
type input "20"
type input "14"
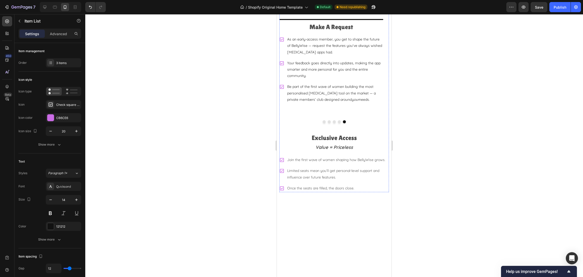
scroll to position [1101, 0]
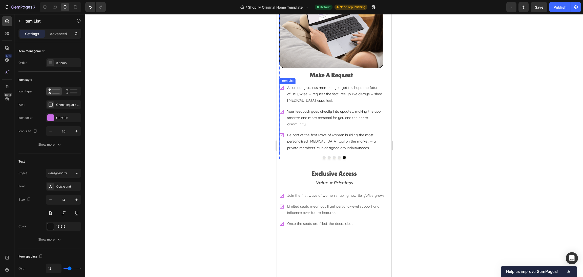
click at [317, 104] on p "As an early-access member, you get to shape the future of BellyWise — request t…" at bounding box center [334, 93] width 95 height 19
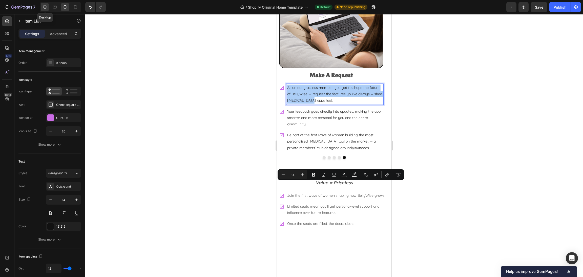
click at [43, 7] on icon at bounding box center [44, 7] width 5 height 5
type input "24"
type input "16"
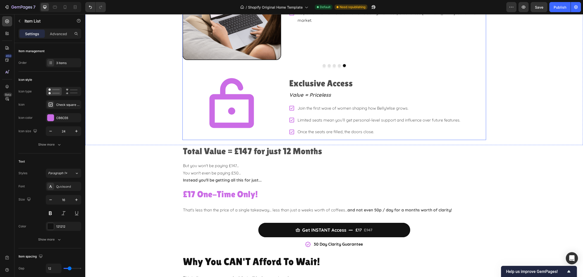
scroll to position [1047, 0]
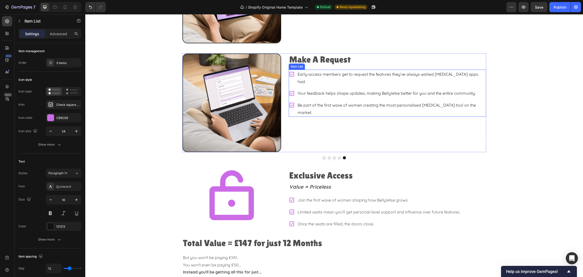
click at [327, 75] on p "Early-access members get to request the features they’ve always wished [MEDICAL…" at bounding box center [391, 77] width 188 height 15
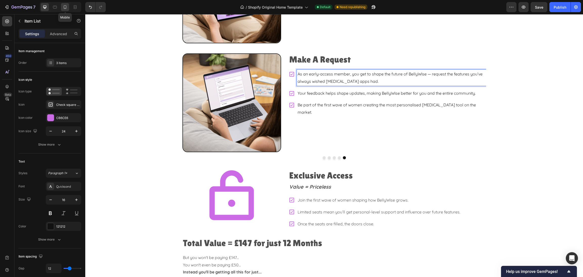
click at [63, 6] on icon at bounding box center [64, 7] width 5 height 5
type input "20"
type input "14"
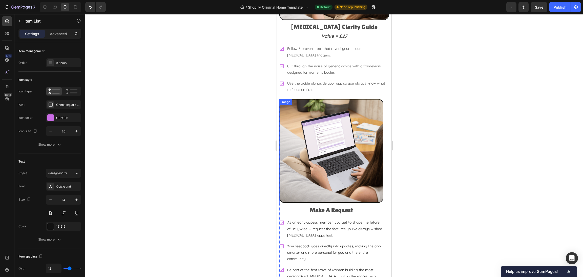
scroll to position [1105, 0]
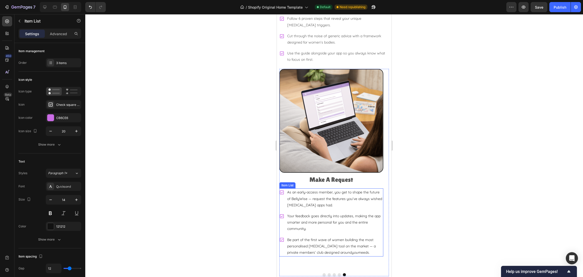
click at [318, 213] on p "Your feedback goes directly into updates, making the app smarter and more perso…" at bounding box center [334, 222] width 95 height 19
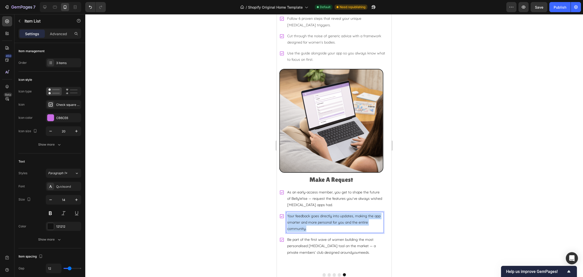
copy p "Your feedback goes directly into updates, making the app smarter and more perso…"
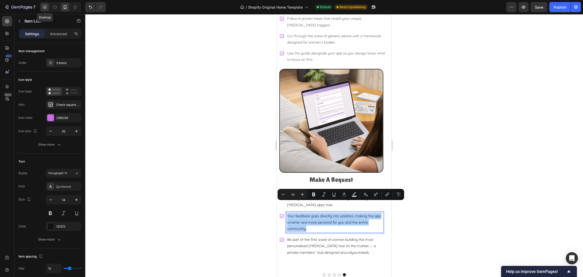
click at [45, 8] on icon at bounding box center [44, 7] width 5 height 5
type input "24"
type input "16"
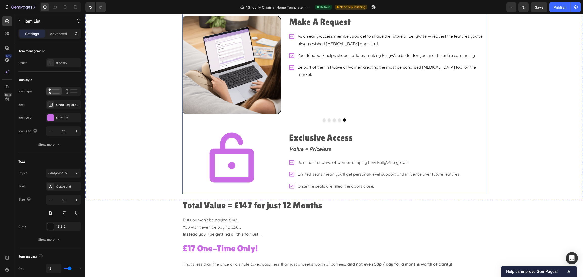
scroll to position [1077, 0]
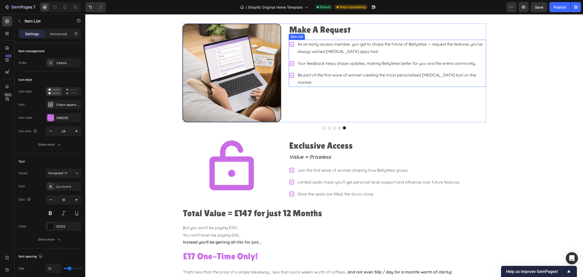
click at [352, 63] on p "Your feedback helps shape updates, making BellyWise better for you and the enti…" at bounding box center [391, 63] width 188 height 7
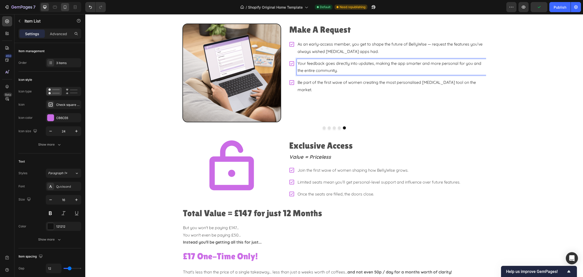
click at [63, 7] on icon at bounding box center [64, 7] width 5 height 5
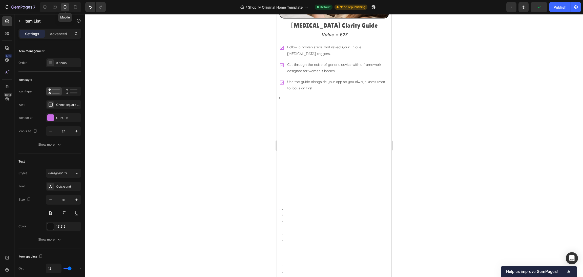
type input "20"
type input "14"
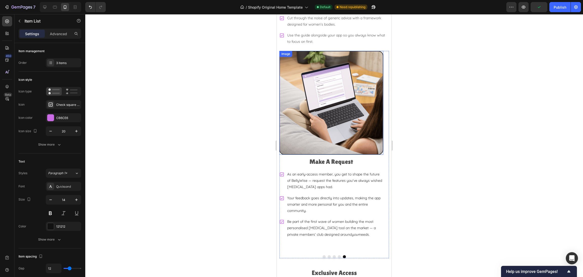
scroll to position [1162, 0]
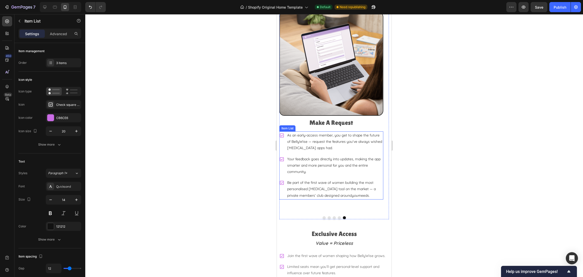
click at [303, 179] on p "Be part of the first wave of women building the most personalised [MEDICAL_DATA…" at bounding box center [334, 188] width 95 height 19
copy p "Be part of the first wave of women building the most personalised [MEDICAL_DATA…"
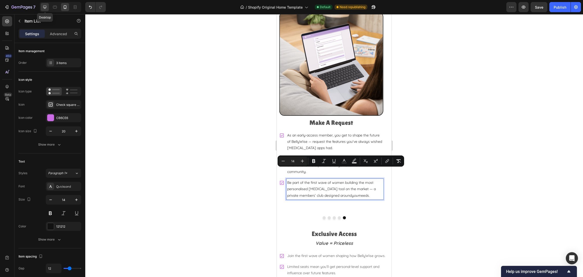
click at [45, 8] on icon at bounding box center [44, 7] width 3 height 3
type input "24"
type input "16"
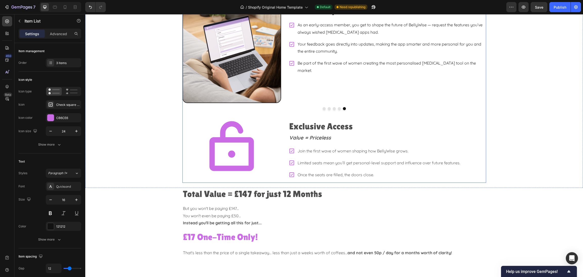
scroll to position [1058, 0]
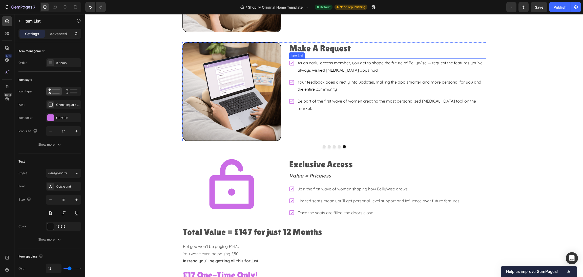
click at [327, 102] on p "Be part of the first wave of women creating the most personalised [MEDICAL_DATA…" at bounding box center [391, 104] width 188 height 15
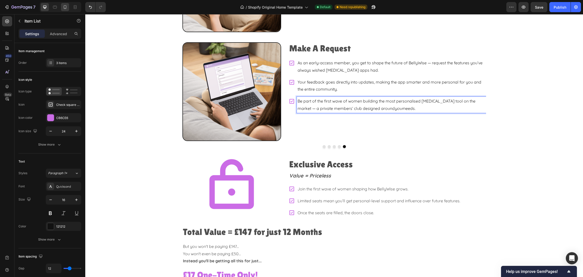
click at [62, 5] on icon at bounding box center [64, 7] width 5 height 5
type input "20"
type input "14"
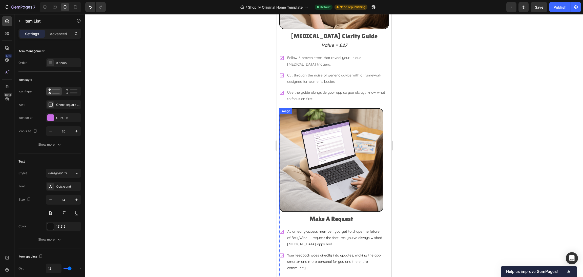
scroll to position [1078, 0]
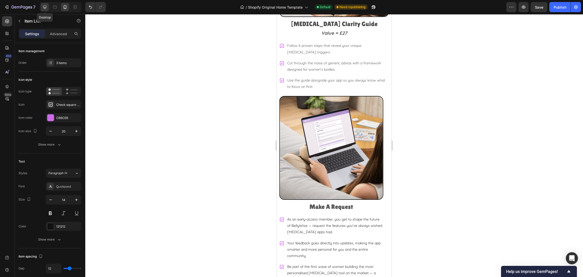
click at [42, 5] on icon at bounding box center [44, 7] width 5 height 5
type input "24"
type input "16"
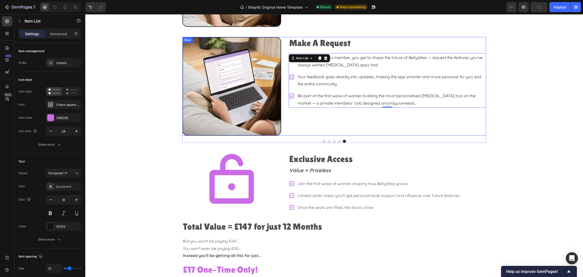
scroll to position [1047, 0]
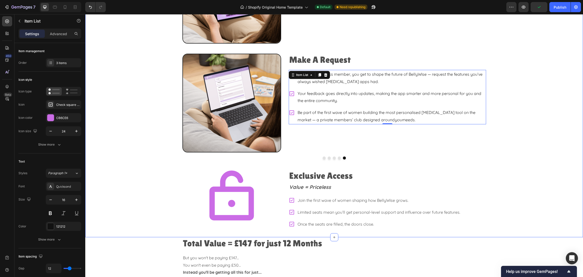
click at [540, 121] on div "What EXACTLY will you get? Heading Image [MEDICAL_DATA] Clarity Guide Heading V…" at bounding box center [334, 77] width 498 height 309
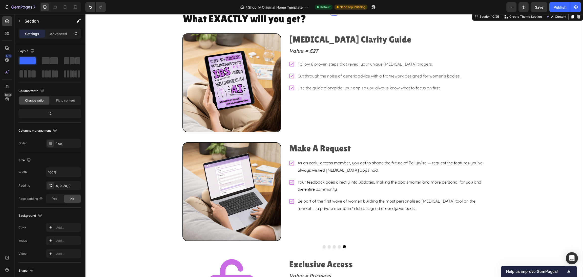
scroll to position [971, 0]
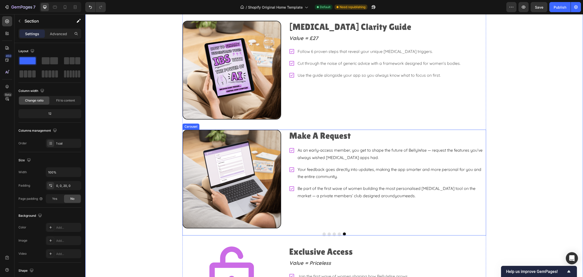
click at [338, 232] on button "Dot" at bounding box center [339, 233] width 3 height 3
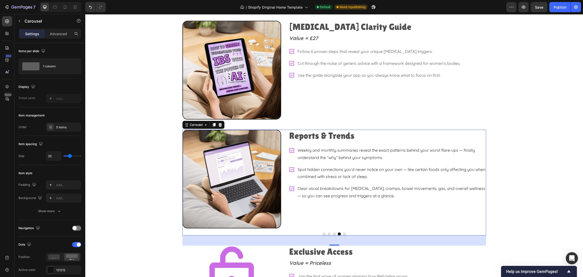
click at [333, 234] on button "Dot" at bounding box center [334, 233] width 3 height 3
click at [328, 233] on button "Dot" at bounding box center [329, 233] width 3 height 3
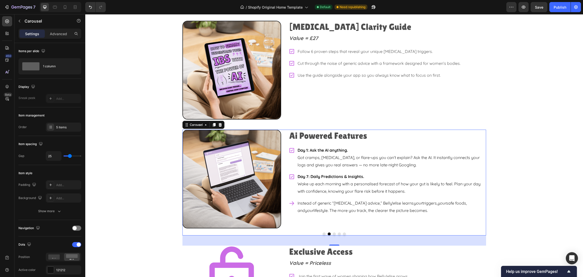
click at [323, 233] on button "Dot" at bounding box center [324, 233] width 3 height 3
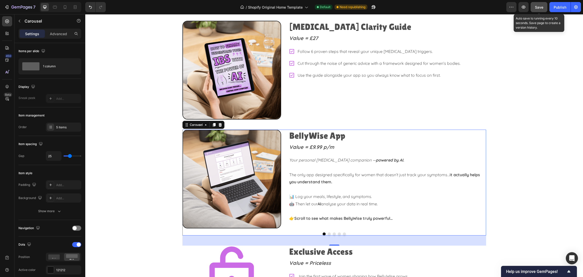
click at [536, 7] on span "Save" at bounding box center [539, 7] width 8 height 4
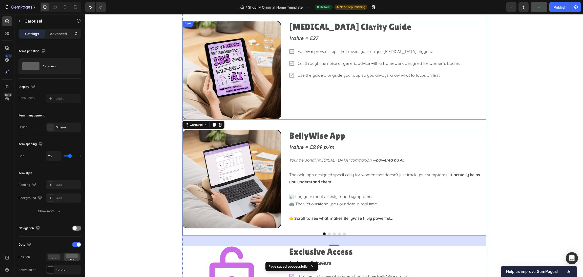
scroll to position [895, 0]
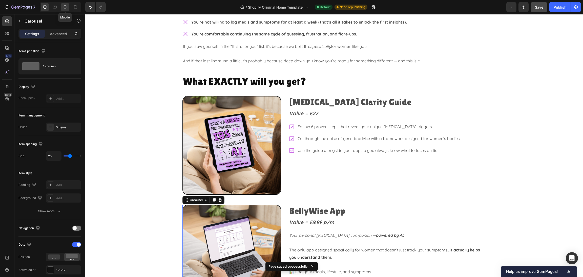
click at [63, 7] on icon at bounding box center [64, 7] width 5 height 5
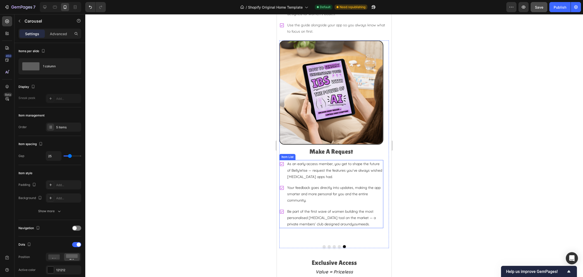
scroll to position [1272, 0]
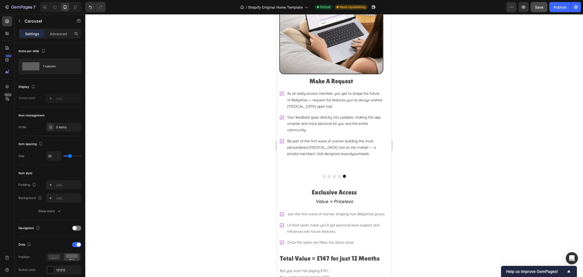
click at [524, 130] on div at bounding box center [334, 145] width 498 height 263
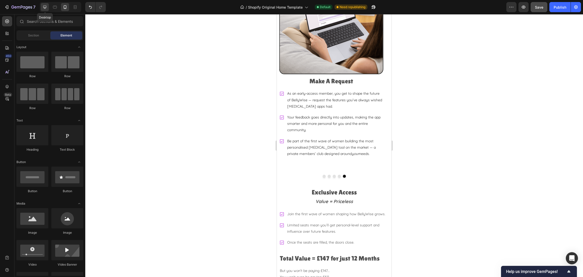
click at [45, 5] on icon at bounding box center [44, 7] width 5 height 5
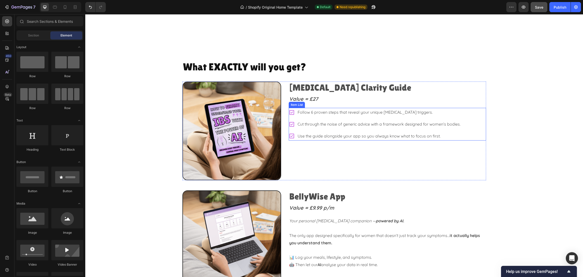
scroll to position [957, 0]
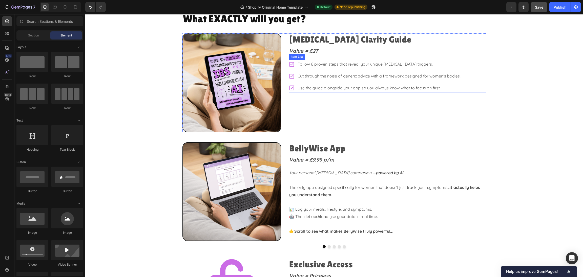
click at [326, 61] on p "Follow 6 proven steps that reveal your unique [MEDICAL_DATA] triggers." at bounding box center [378, 63] width 163 height 7
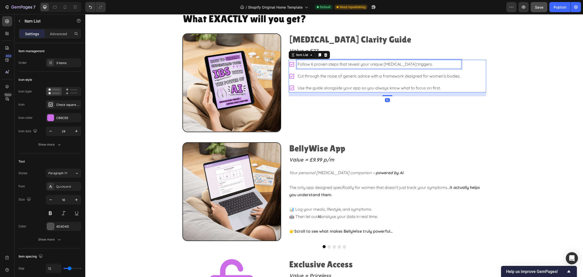
click at [322, 63] on p "Follow 6 proven steps that reveal your unique [MEDICAL_DATA] triggers." at bounding box center [378, 63] width 163 height 7
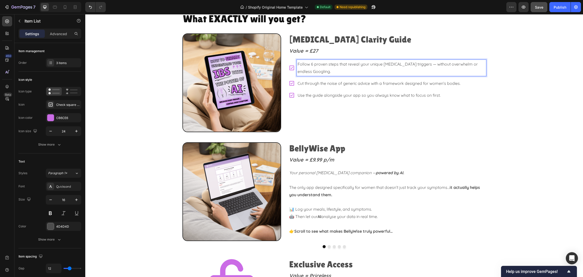
click at [319, 82] on p "Cut through the noise of generic advice with a framework designed for women’s b…" at bounding box center [391, 83] width 188 height 7
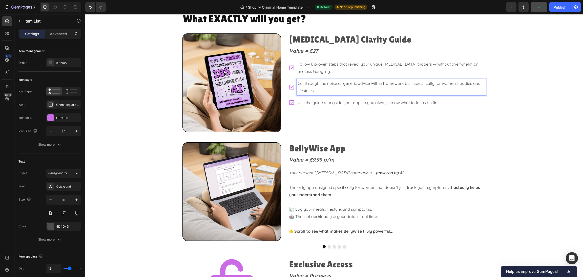
click at [333, 105] on p "Use the guide alongside your app so you always know what to focus on first." at bounding box center [391, 102] width 188 height 7
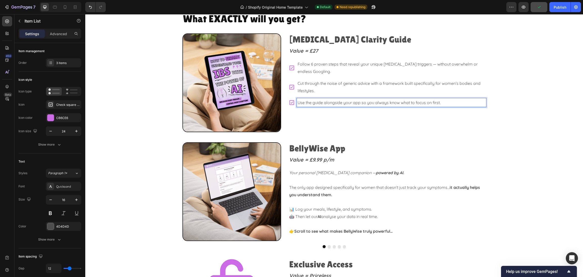
click at [320, 102] on p "Use the guide alongside your app so you always know what to focus on first." at bounding box center [391, 102] width 188 height 7
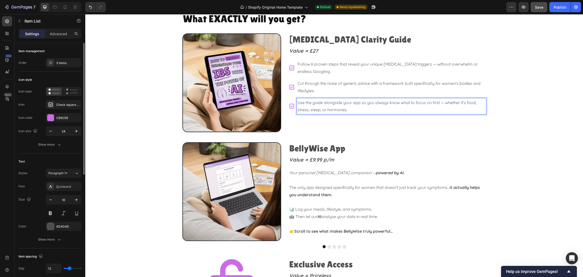
click at [47, 138] on div "Icon type Icon Check square bold Icon color CB6CE6 Icon size 24 Show more" at bounding box center [49, 118] width 63 height 62
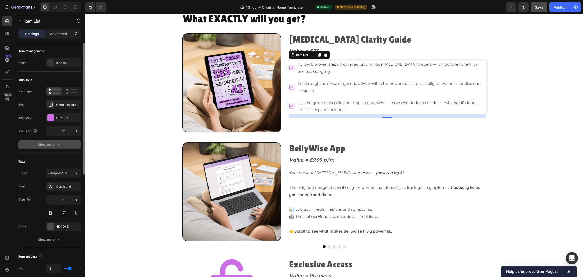
click at [48, 144] on div "Show more" at bounding box center [50, 144] width 24 height 5
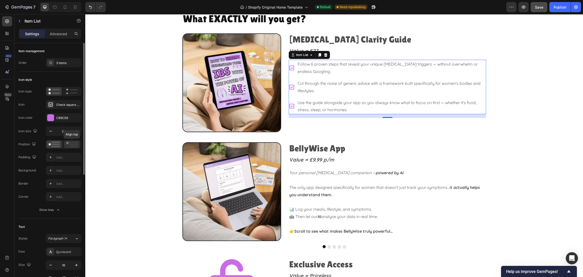
click at [72, 147] on div at bounding box center [72, 144] width 16 height 8
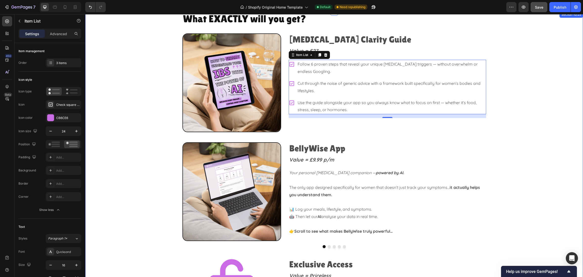
click at [547, 97] on div "What EXACTLY will you get? Heading Image [MEDICAL_DATA] Clarity Guide Heading V…" at bounding box center [334, 166] width 498 height 309
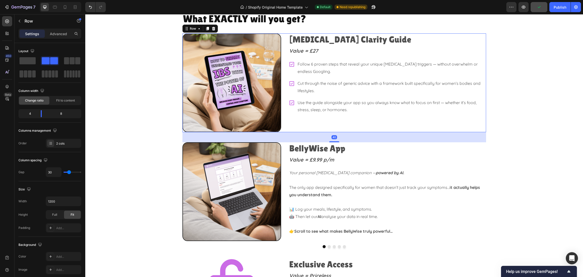
click at [374, 119] on div "[MEDICAL_DATA] Clarity Guide Heading Value = £27 Text Block Follow 6 proven ste…" at bounding box center [387, 82] width 197 height 99
click at [364, 108] on p "Use the guide alongside your app so you always know what to focus on first — wh…" at bounding box center [391, 106] width 188 height 15
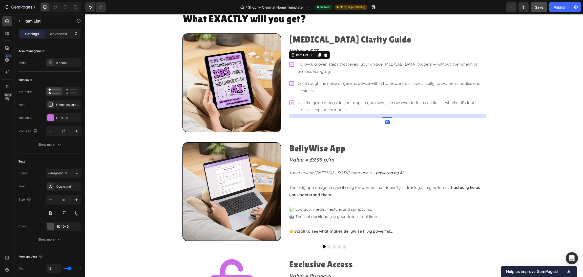
click at [289, 111] on div "Use the guide alongside your app so you always know what to focus on first — wh…" at bounding box center [387, 106] width 197 height 16
click at [75, 62] on div "3 items" at bounding box center [68, 63] width 24 height 5
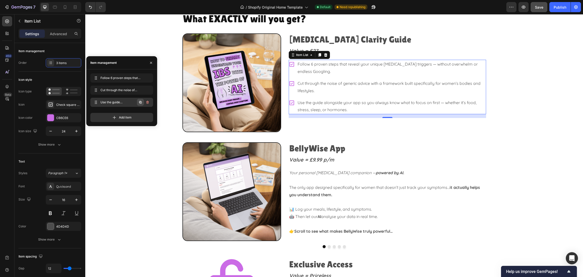
click at [139, 100] on icon "button" at bounding box center [140, 102] width 4 height 4
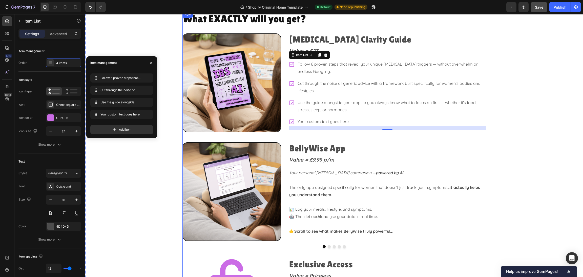
click at [331, 120] on div "Your custom text goes here" at bounding box center [391, 121] width 189 height 9
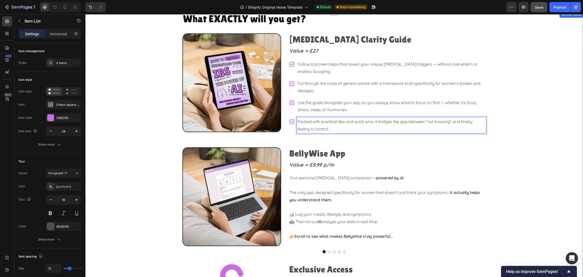
click at [549, 115] on div "What EXACTLY will you get? Heading Image [MEDICAL_DATA] Clarity Guide Heading V…" at bounding box center [334, 169] width 498 height 314
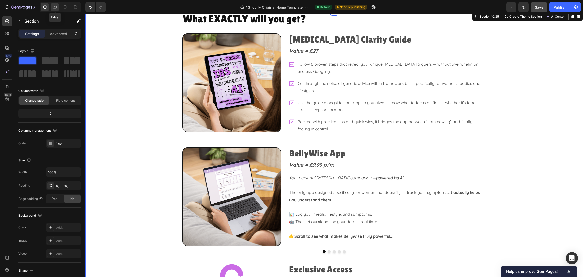
click at [56, 6] on icon at bounding box center [55, 7] width 4 height 3
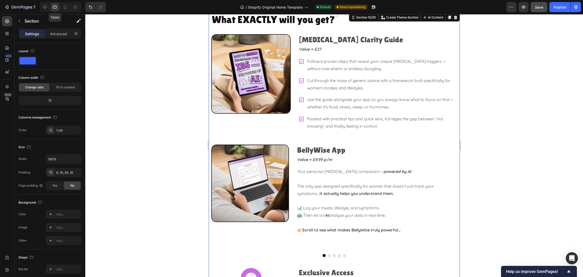
scroll to position [937, 0]
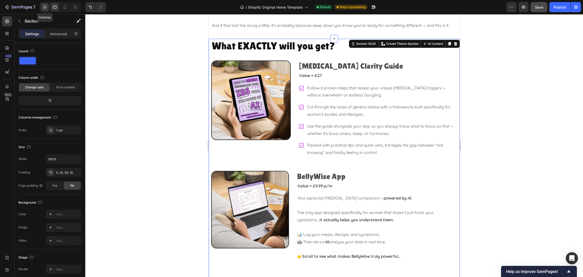
click at [44, 6] on icon at bounding box center [44, 7] width 3 height 3
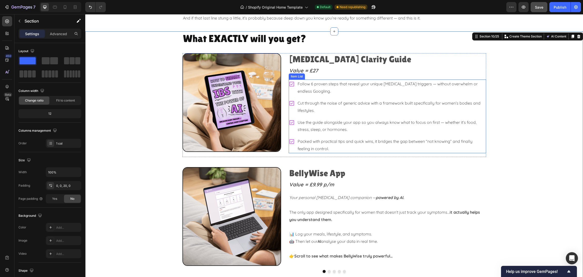
click at [322, 107] on p "Cut through the noise of generic advice with a framework built specifically for…" at bounding box center [391, 106] width 188 height 15
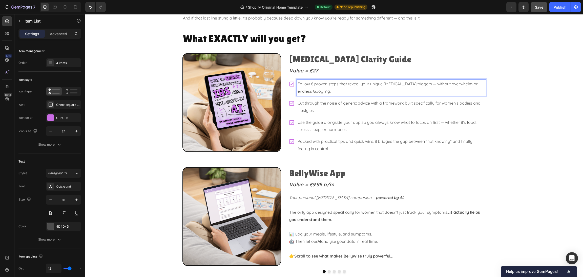
click at [320, 90] on p "Follow 6 proven steps that reveal your unique [MEDICAL_DATA] triggers — without…" at bounding box center [391, 87] width 188 height 15
click at [403, 87] on p "Follow 6 proven steps that reveal your unique [MEDICAL_DATA] triggers — without…" at bounding box center [391, 87] width 188 height 15
drag, startPoint x: 450, startPoint y: 85, endPoint x: 422, endPoint y: 85, distance: 28.1
click at [422, 85] on p "Follow 6 proven steps that reveal your unique [MEDICAL_DATA] triggers — without…" at bounding box center [391, 87] width 188 height 15
click at [533, 138] on div "What EXACTLY will you get? Heading Image [MEDICAL_DATA] Clarity Guide Heading V…" at bounding box center [334, 188] width 498 height 314
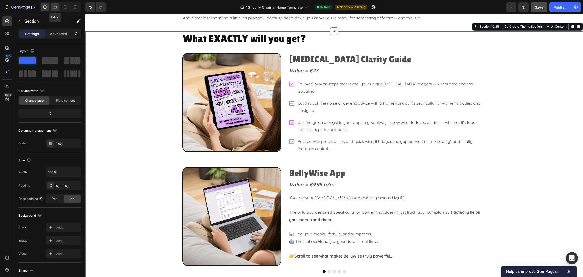
click at [54, 7] on icon at bounding box center [54, 7] width 5 height 5
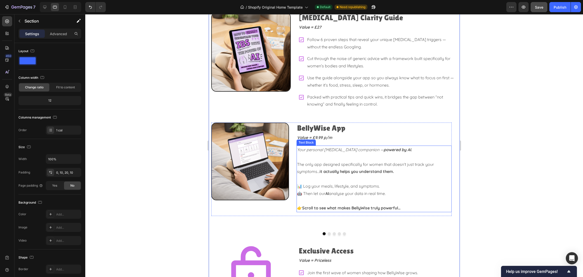
scroll to position [990, 0]
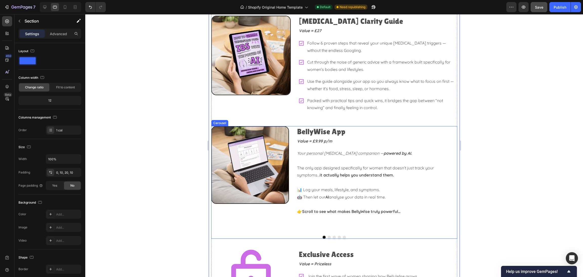
click at [327, 236] on button "Dot" at bounding box center [328, 237] width 3 height 3
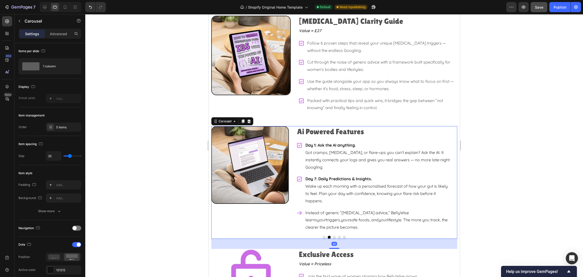
click at [332, 236] on button "Dot" at bounding box center [333, 237] width 3 height 3
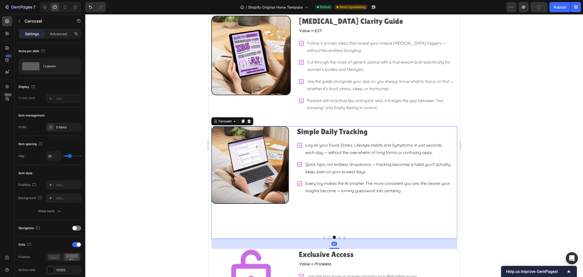
click at [337, 236] on button "Dot" at bounding box center [338, 237] width 3 height 3
click at [343, 236] on button "Dot" at bounding box center [344, 237] width 3 height 3
click at [322, 236] on button "Dot" at bounding box center [323, 237] width 3 height 3
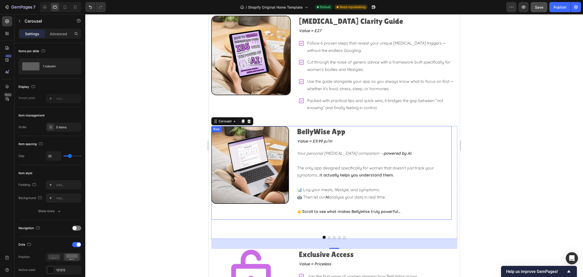
scroll to position [914, 0]
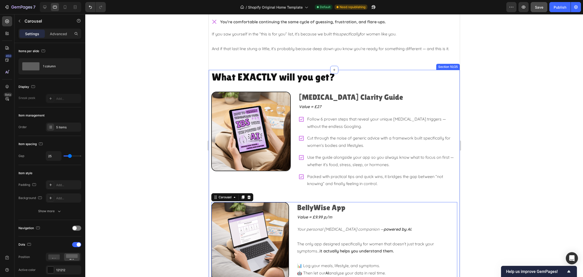
click at [493, 119] on div at bounding box center [334, 145] width 498 height 263
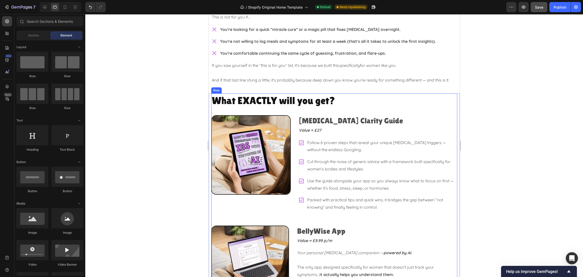
scroll to position [838, 0]
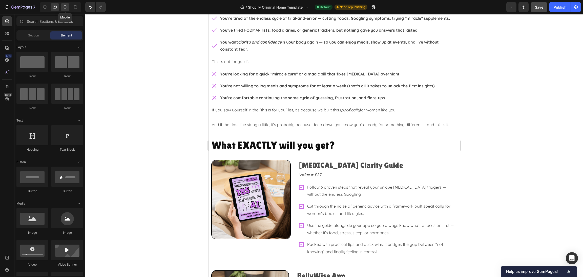
click at [64, 5] on icon at bounding box center [64, 7] width 5 height 5
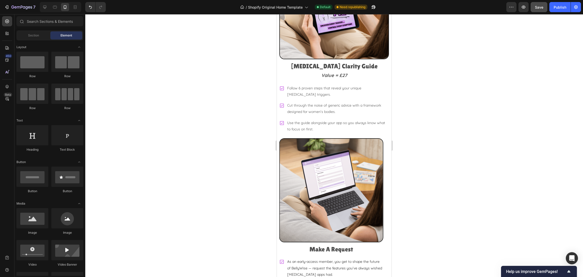
scroll to position [1110, 0]
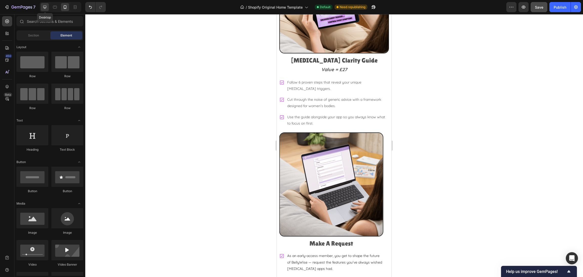
click at [47, 8] on icon at bounding box center [44, 7] width 5 height 5
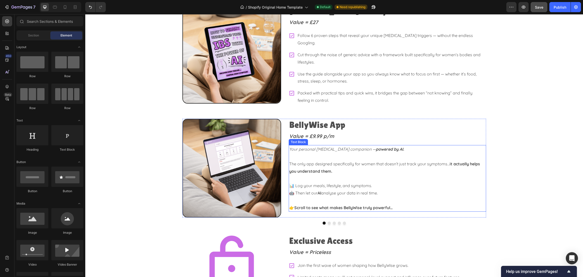
scroll to position [996, 0]
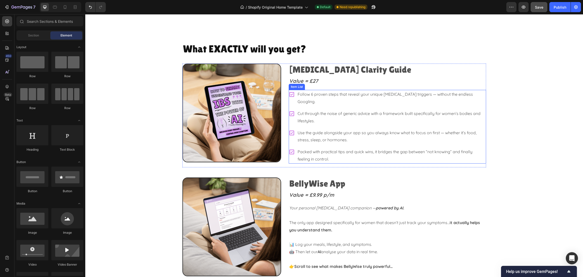
click at [313, 94] on p "Follow 6 proven steps that reveal your unique [MEDICAL_DATA] triggers — without…" at bounding box center [391, 98] width 188 height 15
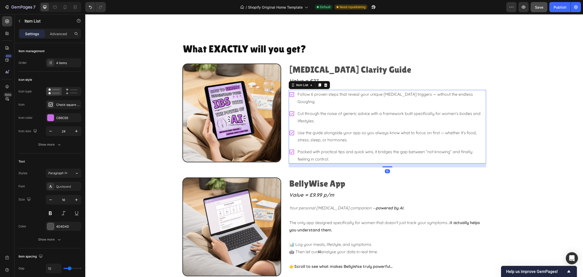
click at [308, 94] on div "What EXACTLY will you get? Heading Image [MEDICAL_DATA] Clarity Guide Heading V…" at bounding box center [334, 199] width 304 height 314
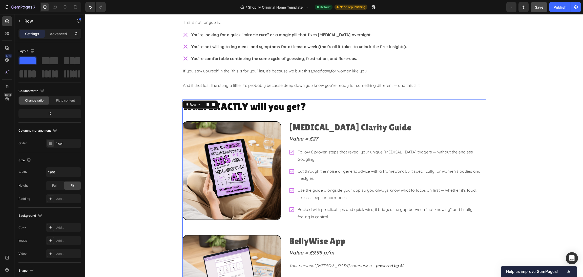
scroll to position [921, 0]
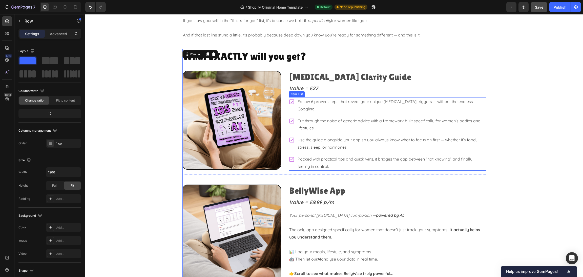
click at [310, 101] on p "Follow 6 proven steps that reveal your unique [MEDICAL_DATA] triggers — without…" at bounding box center [391, 105] width 188 height 15
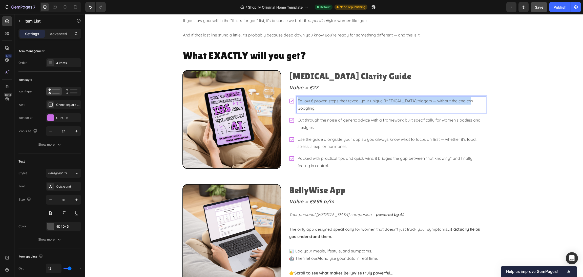
copy p "Follow 6 proven steps that reveal your unique [MEDICAL_DATA] triggers — without…"
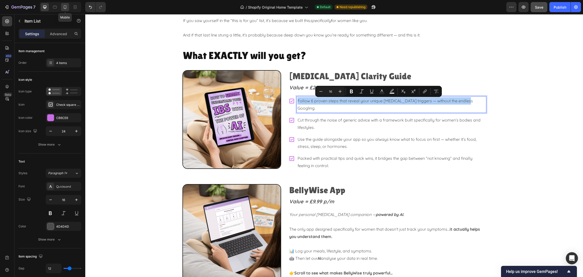
click at [63, 8] on icon at bounding box center [64, 7] width 5 height 5
type input "20"
type input "14"
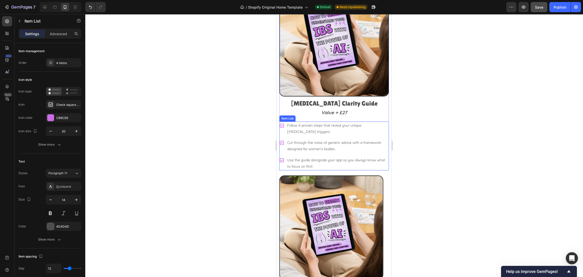
scroll to position [1068, 0]
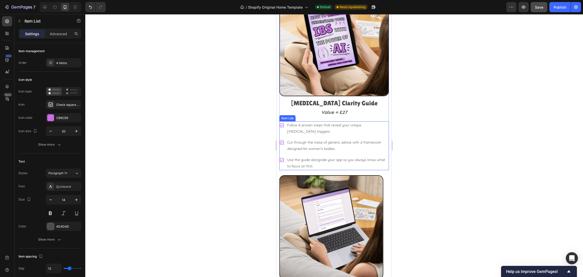
click at [333, 122] on p "Follow 6 proven steps that reveal your unique [MEDICAL_DATA] triggers." at bounding box center [337, 128] width 101 height 13
click at [316, 122] on p "Follow 6 proven steps that reveal your unique [MEDICAL_DATA] triggers." at bounding box center [337, 128] width 101 height 13
click at [485, 134] on div at bounding box center [334, 145] width 498 height 263
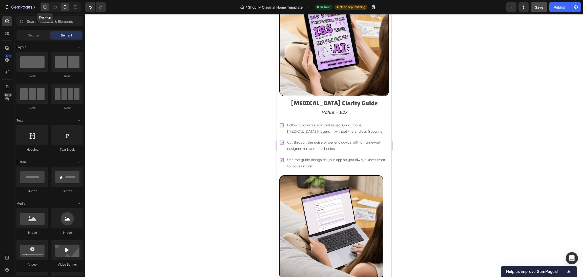
click at [45, 5] on icon at bounding box center [44, 7] width 5 height 5
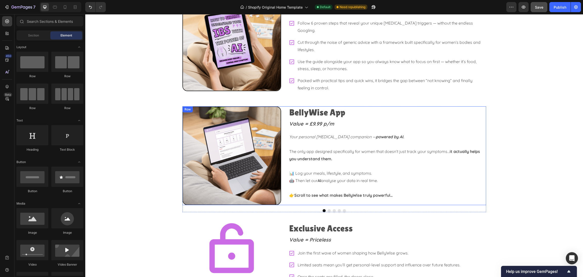
scroll to position [992, 0]
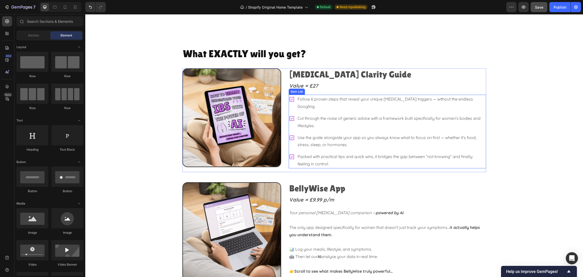
click at [319, 115] on p "Cut through the noise of generic advice with a framework built specifically for…" at bounding box center [391, 122] width 188 height 15
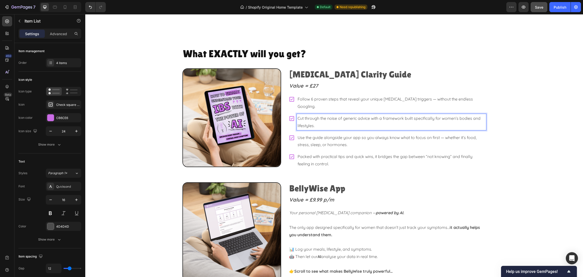
scroll to position [923, 0]
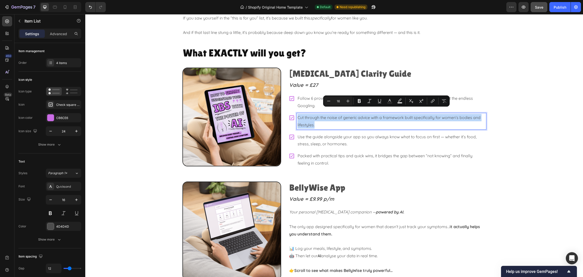
copy p "Cut through the noise of generic advice with a framework built specifically for…"
click at [65, 7] on icon at bounding box center [64, 7] width 5 height 5
type input "20"
type input "14"
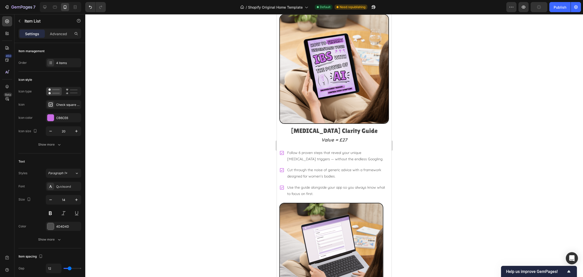
scroll to position [1057, 0]
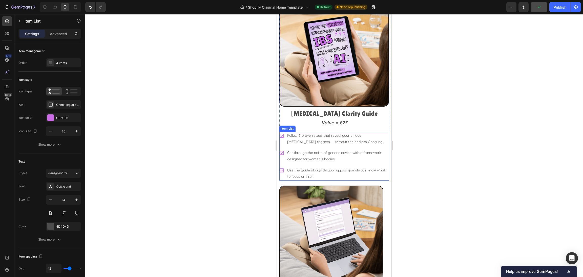
click at [309, 151] on p "Cut through the noise of generic advice with a framework designed for women’s b…" at bounding box center [337, 156] width 101 height 13
click at [470, 145] on div at bounding box center [334, 145] width 498 height 263
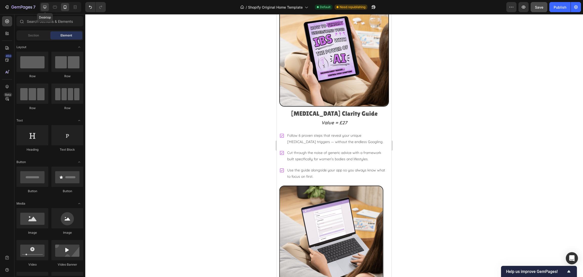
click at [45, 8] on icon at bounding box center [44, 7] width 5 height 5
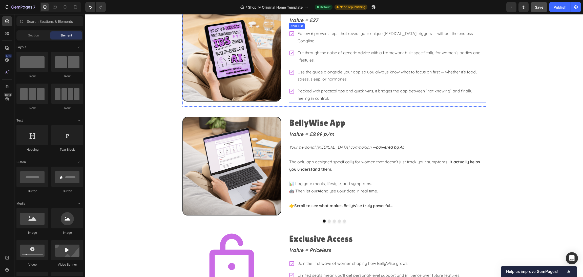
click at [320, 72] on p "Use the guide alongside your app so you always know what to focus on first — wh…" at bounding box center [391, 75] width 188 height 15
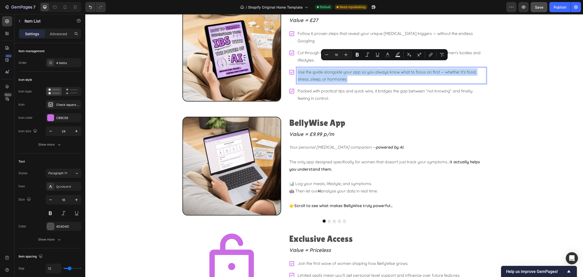
copy p "Use the guide alongside your app so you always know what to focus on first — wh…"
click at [68, 7] on div at bounding box center [65, 7] width 8 height 8
type input "20"
type input "14"
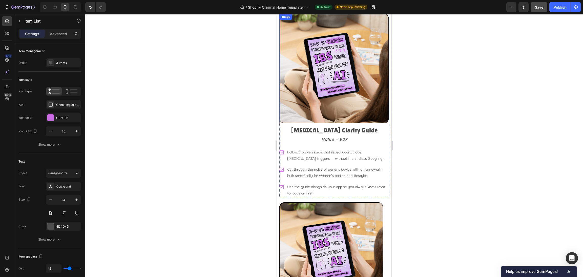
scroll to position [1040, 0]
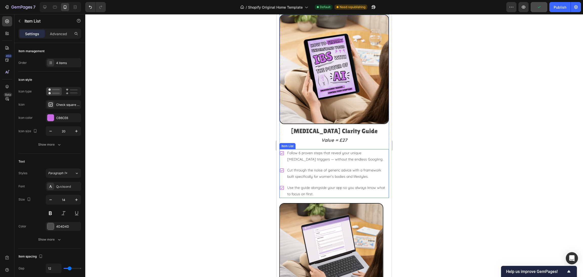
click at [302, 184] on p "Use the guide alongside your app so you always know what to focus on first." at bounding box center [337, 190] width 101 height 13
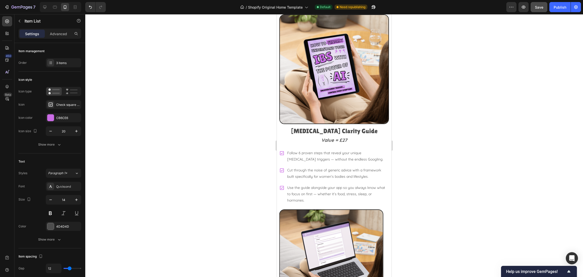
click at [473, 170] on div at bounding box center [334, 145] width 498 height 263
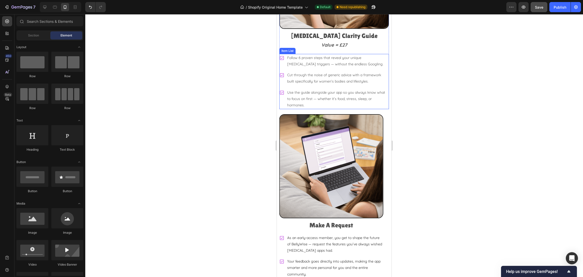
scroll to position [1116, 0]
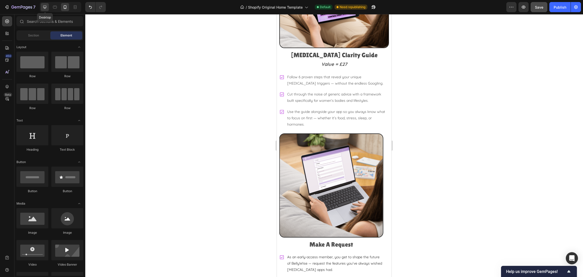
click at [46, 7] on icon at bounding box center [44, 7] width 5 height 5
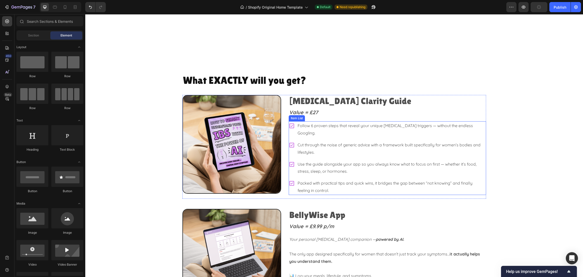
scroll to position [964, 0]
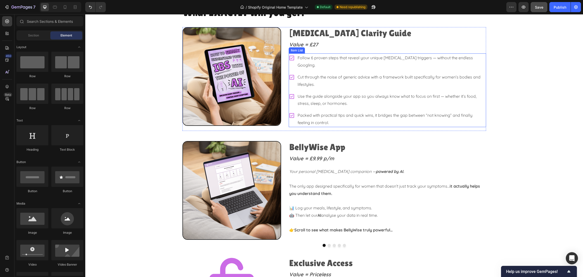
click at [388, 113] on p "Packed with practical tips and quick wins, it bridges the gap between “not know…" at bounding box center [391, 119] width 188 height 15
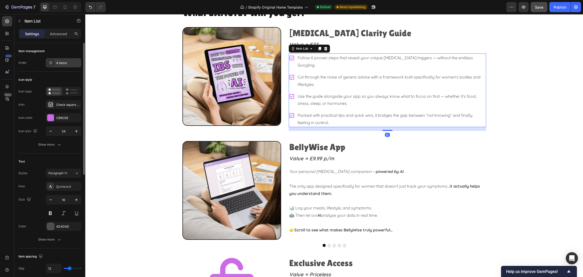
click at [64, 62] on div "4 items" at bounding box center [68, 63] width 24 height 5
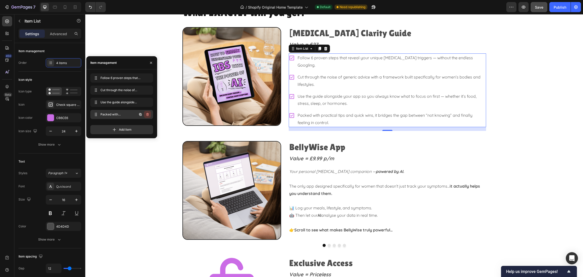
click at [149, 113] on icon "button" at bounding box center [147, 114] width 4 height 4
click at [147, 115] on div "Delete" at bounding box center [143, 114] width 9 height 5
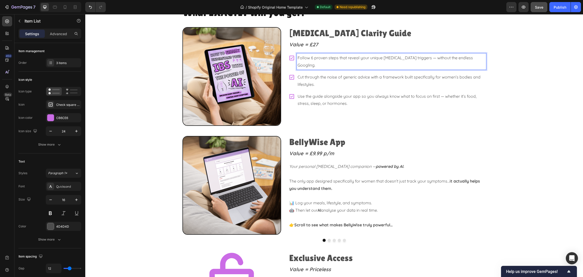
click at [351, 57] on p "Follow 6 proven steps that reveal your unique [MEDICAL_DATA] triggers — without…" at bounding box center [391, 61] width 188 height 15
click at [518, 104] on div "What EXACTLY will you get? Heading Image [MEDICAL_DATA] Clarity Guide Heading V…" at bounding box center [334, 159] width 498 height 309
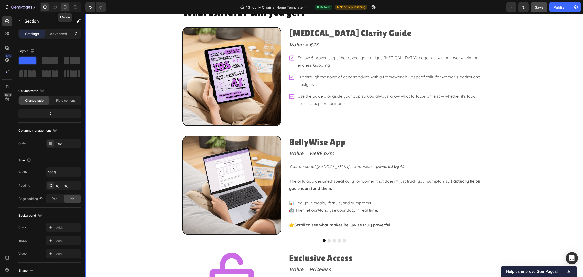
click at [67, 8] on icon at bounding box center [64, 7] width 5 height 5
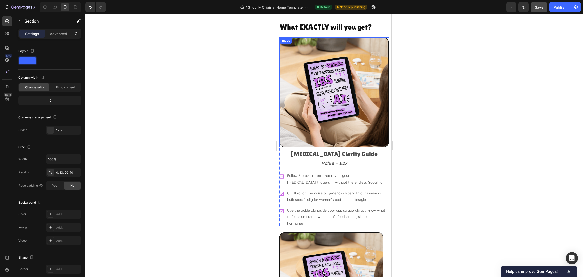
scroll to position [946, 0]
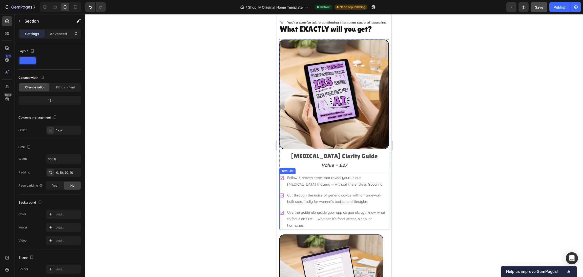
click at [325, 177] on p "Follow 6 proven steps that reveal your unique [MEDICAL_DATA] triggers — without…" at bounding box center [337, 181] width 101 height 13
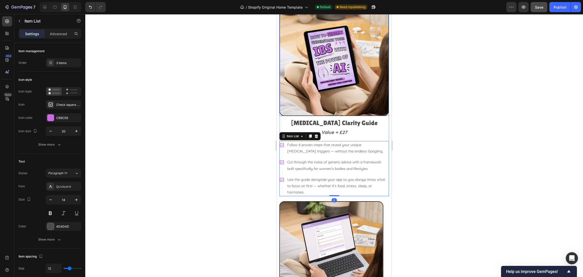
scroll to position [1060, 0]
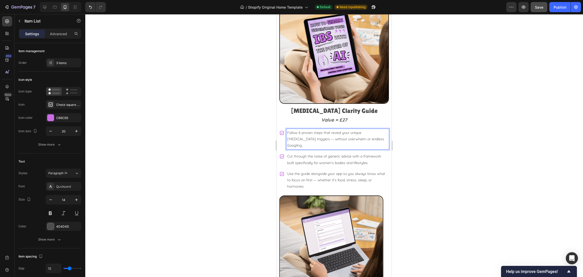
click at [501, 137] on div at bounding box center [334, 145] width 498 height 263
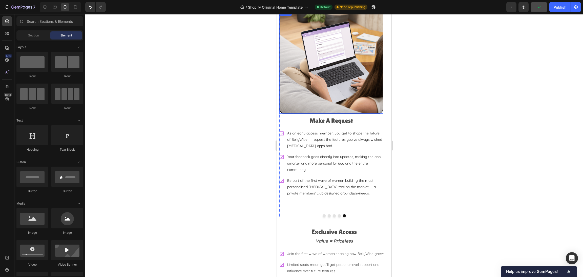
scroll to position [1250, 0]
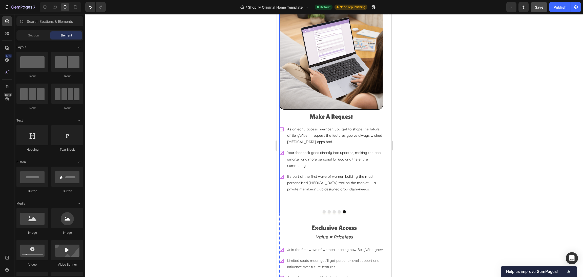
click at [323, 210] on button "Dot" at bounding box center [324, 211] width 3 height 3
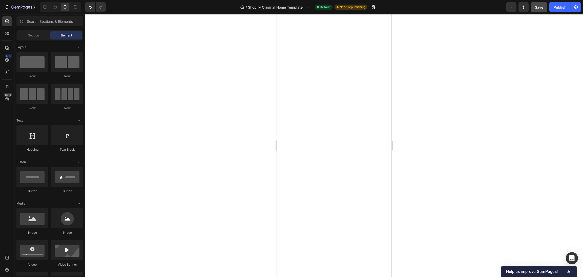
scroll to position [0, 0]
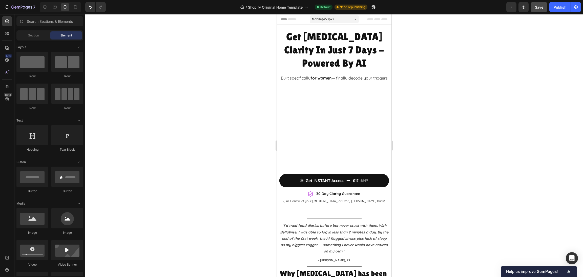
drag, startPoint x: 389, startPoint y: 254, endPoint x: 691, endPoint y: 37, distance: 371.6
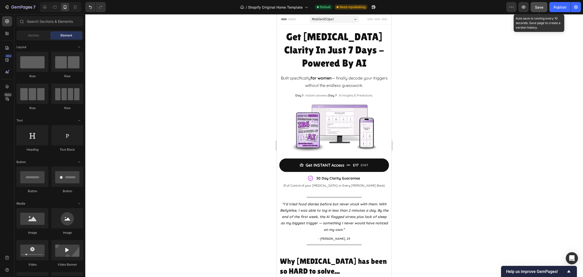
click at [539, 8] on span "Save" at bounding box center [539, 7] width 8 height 4
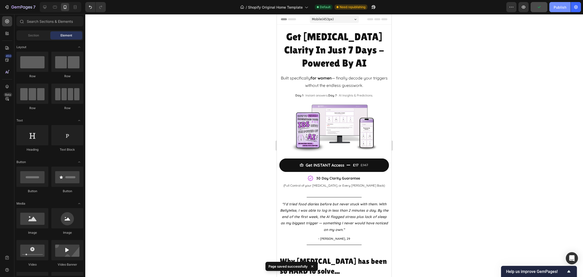
click at [560, 10] on button "Publish" at bounding box center [559, 7] width 21 height 10
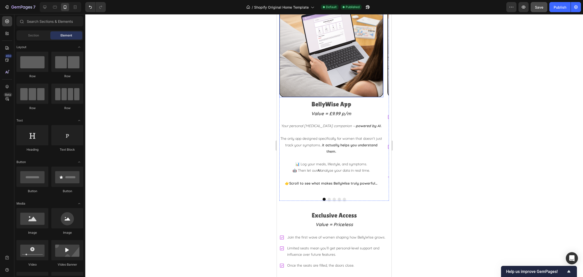
scroll to position [1328, 0]
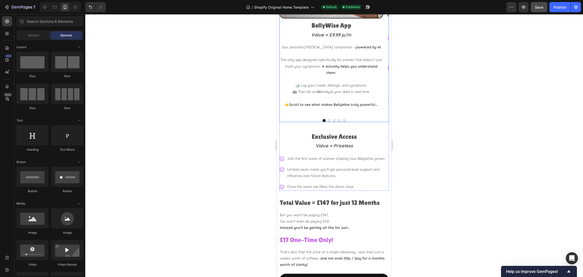
click at [328, 119] on button "Dot" at bounding box center [329, 120] width 3 height 3
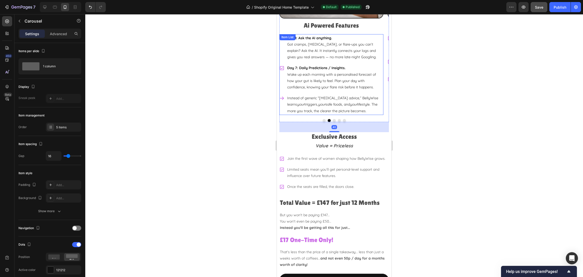
click at [328, 95] on p "Instead of generic “[MEDICAL_DATA] advice,” BellyWise learns your triggers, you…" at bounding box center [334, 104] width 95 height 19
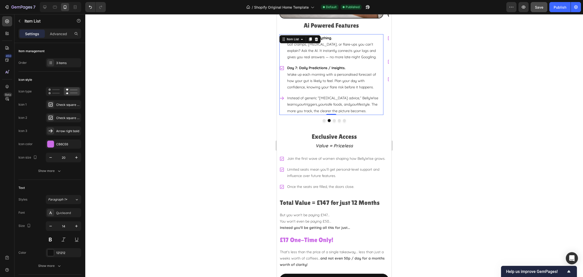
click at [342, 96] on p "Instead of generic “[MEDICAL_DATA] advice,” BellyWise learns your triggers, you…" at bounding box center [334, 104] width 95 height 19
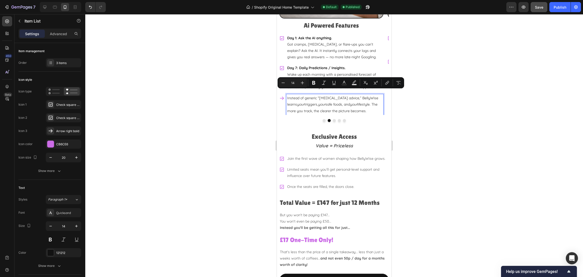
drag, startPoint x: 355, startPoint y: 99, endPoint x: 359, endPoint y: 92, distance: 7.1
click at [359, 95] on p "Instead of generic “[MEDICAL_DATA] advice,” BellyWise learns your triggers, you…" at bounding box center [334, 104] width 95 height 19
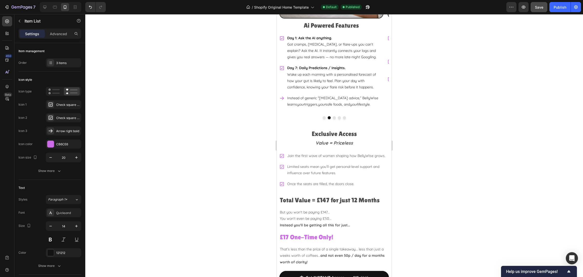
click at [422, 91] on div at bounding box center [334, 145] width 498 height 263
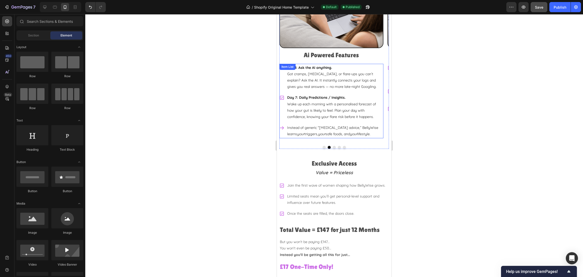
scroll to position [1252, 0]
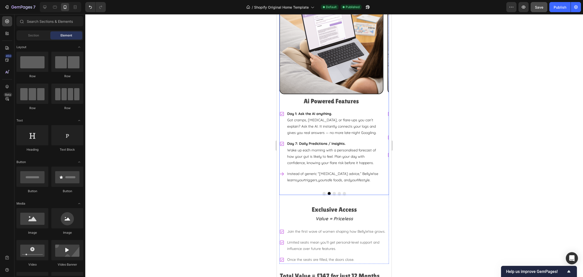
click at [323, 192] on button "Dot" at bounding box center [324, 193] width 3 height 3
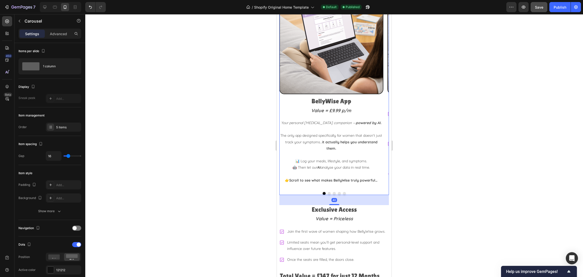
click at [328, 192] on button "Dot" at bounding box center [329, 193] width 3 height 3
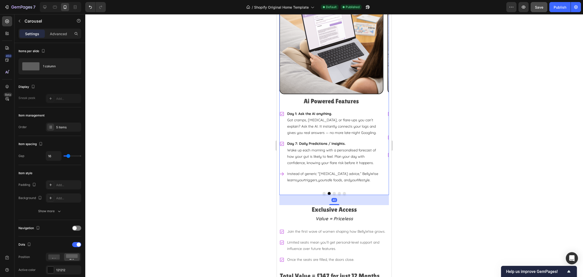
click at [333, 192] on button "Dot" at bounding box center [334, 193] width 3 height 3
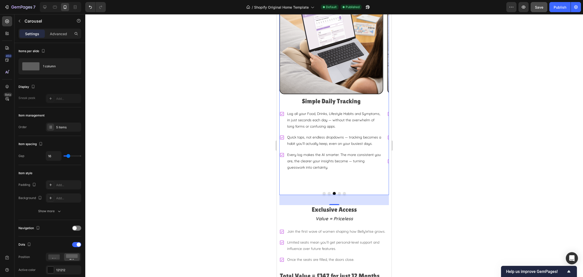
click at [323, 192] on button "Dot" at bounding box center [324, 193] width 3 height 3
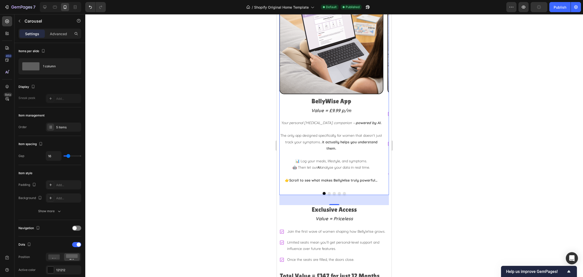
click at [328, 192] on button "Dot" at bounding box center [329, 193] width 3 height 3
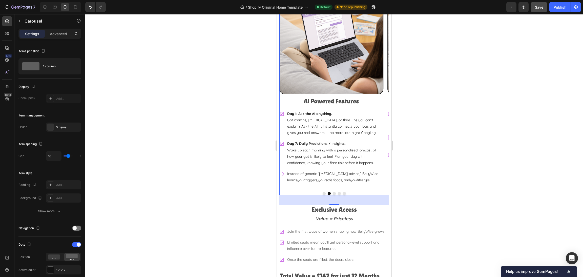
click at [323, 192] on button "Dot" at bounding box center [324, 193] width 3 height 3
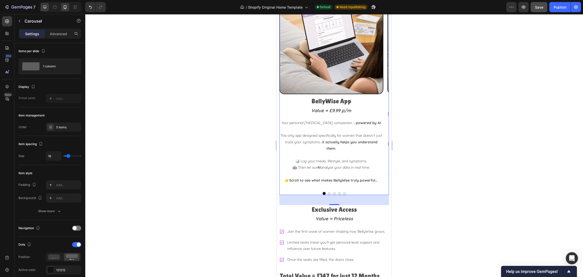
click at [41, 8] on div at bounding box center [45, 7] width 8 height 8
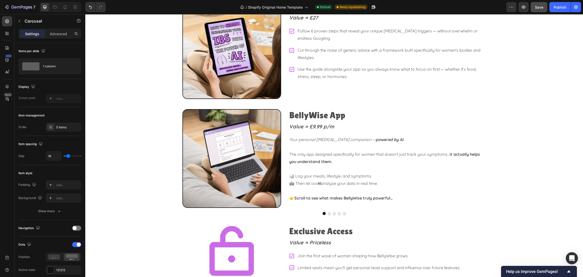
scroll to position [1066, 0]
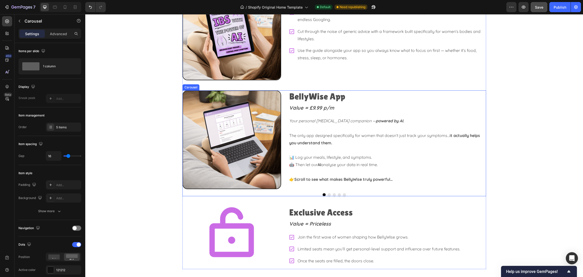
click at [328, 194] on button "Dot" at bounding box center [329, 194] width 3 height 3
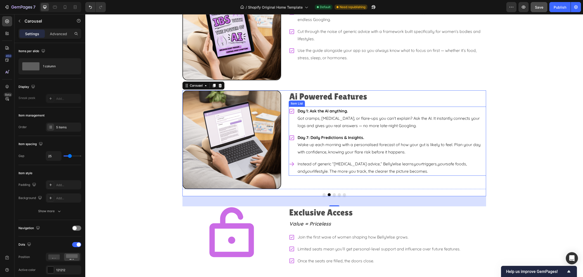
click at [366, 168] on p "Instead of generic “[MEDICAL_DATA] advice,” BellyWise learns your triggers, you…" at bounding box center [391, 167] width 188 height 15
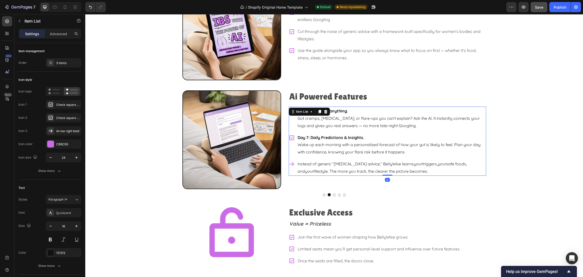
click at [373, 171] on p "Instead of generic “[MEDICAL_DATA] advice,” BellyWise learns your triggers, you…" at bounding box center [391, 167] width 188 height 15
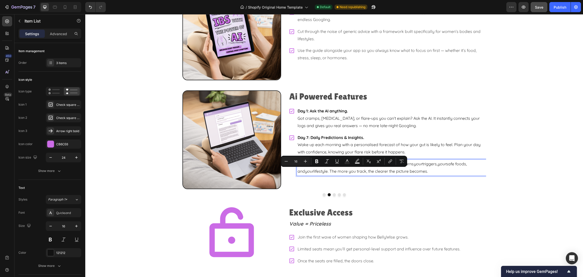
drag, startPoint x: 394, startPoint y: 172, endPoint x: 289, endPoint y: 174, distance: 105.2
click at [289, 174] on div "Instead of generic “[MEDICAL_DATA] advice,” BellyWise learns your triggers, you…" at bounding box center [387, 167] width 197 height 16
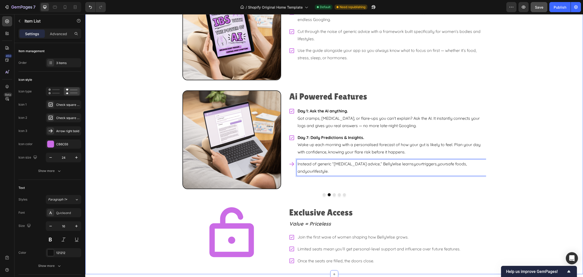
click at [527, 166] on div "What EXACTLY will you get? Heading Image [MEDICAL_DATA] Clarity Guide Heading V…" at bounding box center [334, 114] width 498 height 309
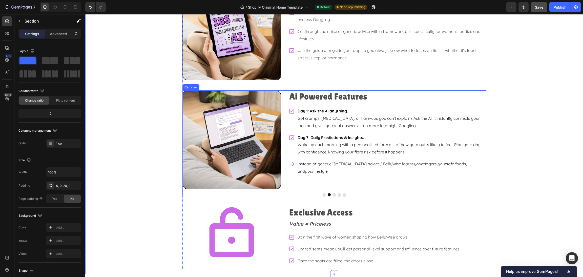
click at [323, 196] on button "Dot" at bounding box center [324, 194] width 3 height 3
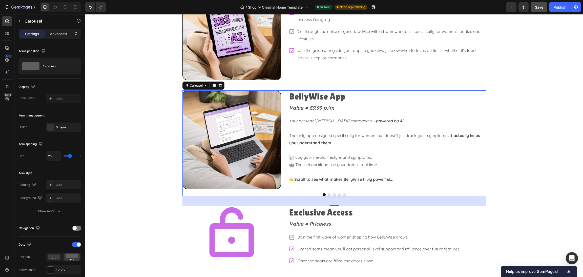
click at [328, 194] on button "Dot" at bounding box center [329, 194] width 3 height 3
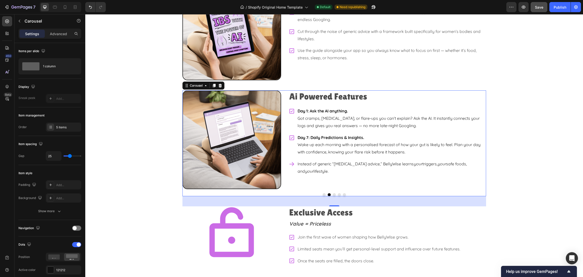
click at [333, 194] on button "Dot" at bounding box center [334, 194] width 3 height 3
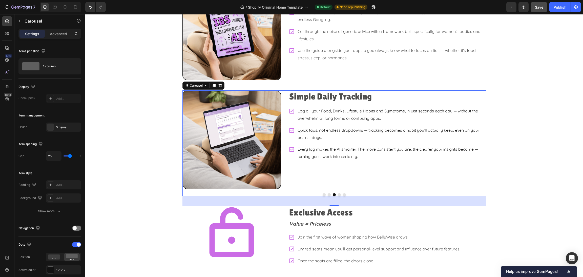
click at [323, 194] on button "Dot" at bounding box center [324, 194] width 3 height 3
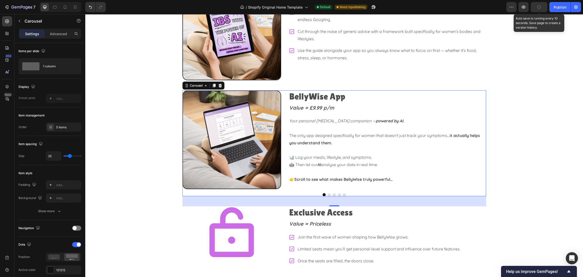
click at [538, 8] on icon "button" at bounding box center [538, 7] width 5 height 5
click at [557, 6] on div "Publish" at bounding box center [559, 7] width 13 height 5
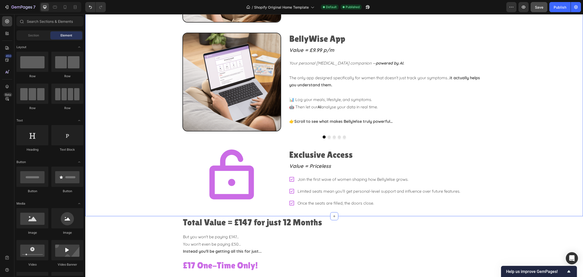
scroll to position [1138, 0]
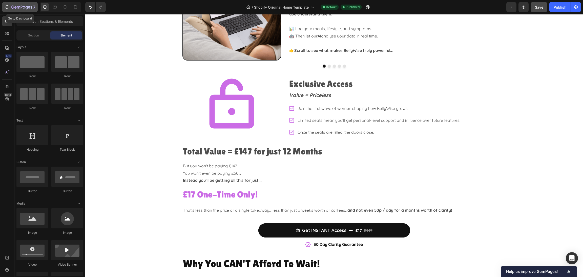
click at [19, 5] on icon "button" at bounding box center [21, 7] width 21 height 4
